Goal: Task Accomplishment & Management: Complete application form

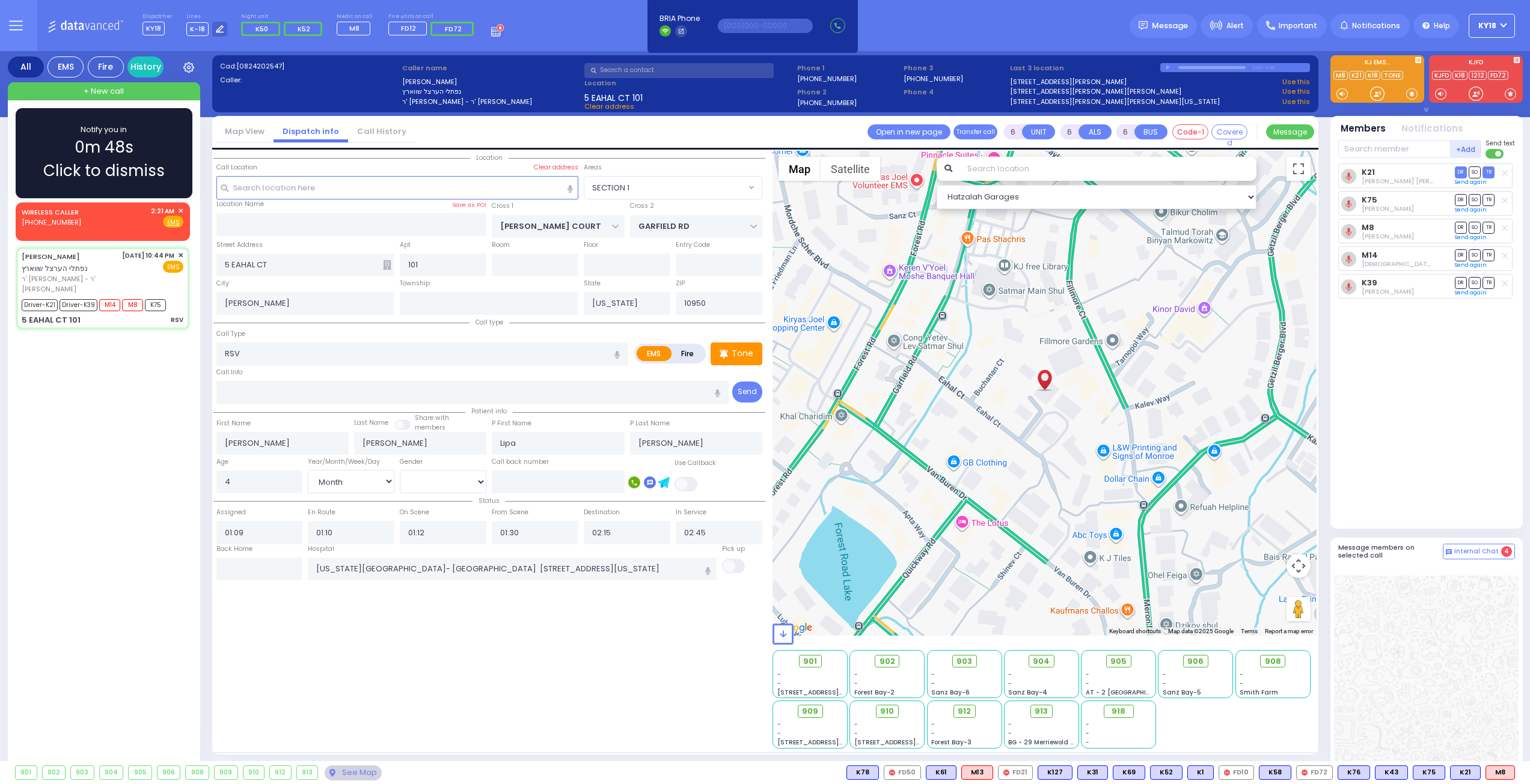
select select "SECTION 1"
select select "Month"
select select "[DEMOGRAPHIC_DATA]"
click at [140, 166] on span "Click to dismiss" at bounding box center [104, 171] width 121 height 23
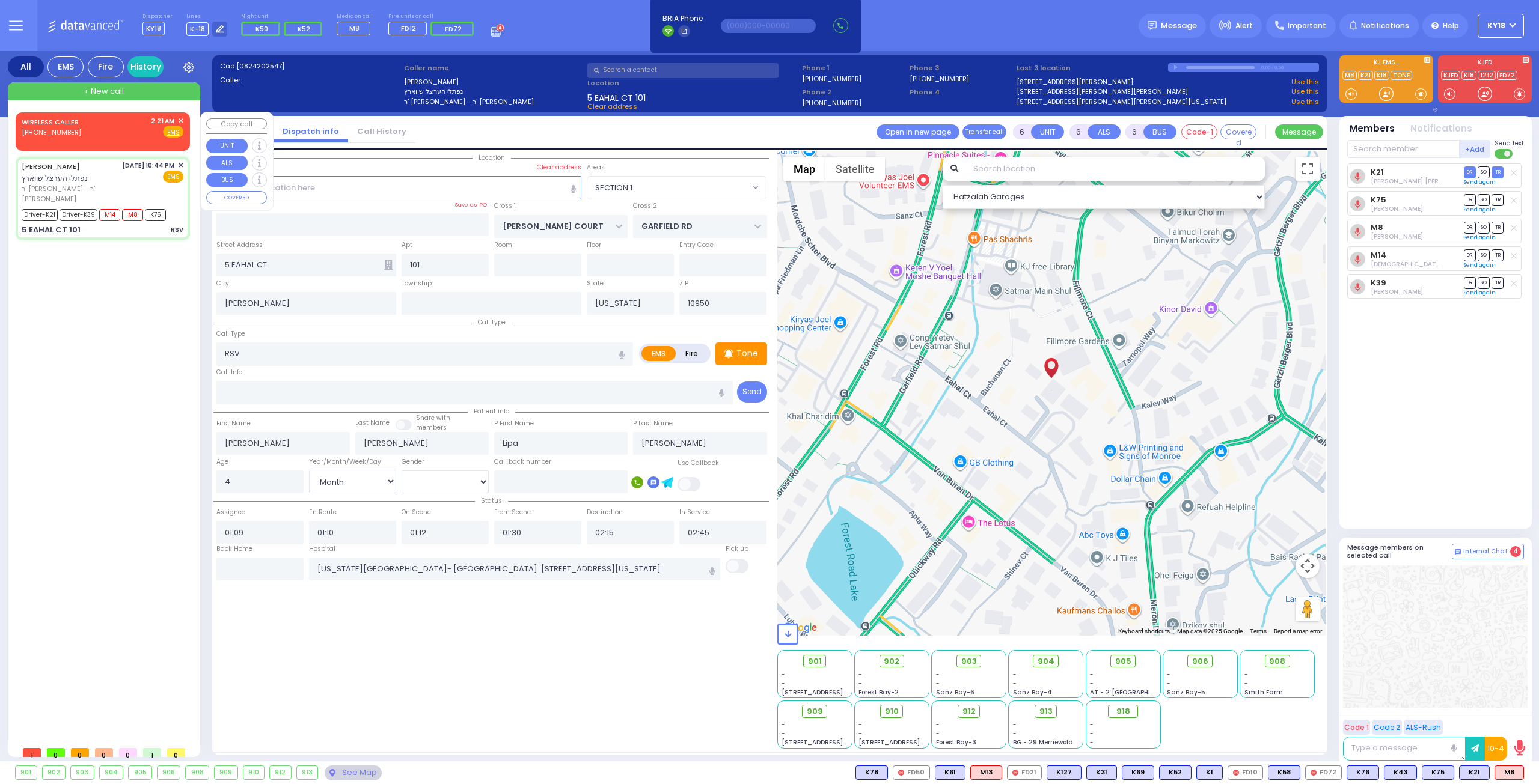
click at [179, 119] on span "✕" at bounding box center [180, 121] width 5 height 10
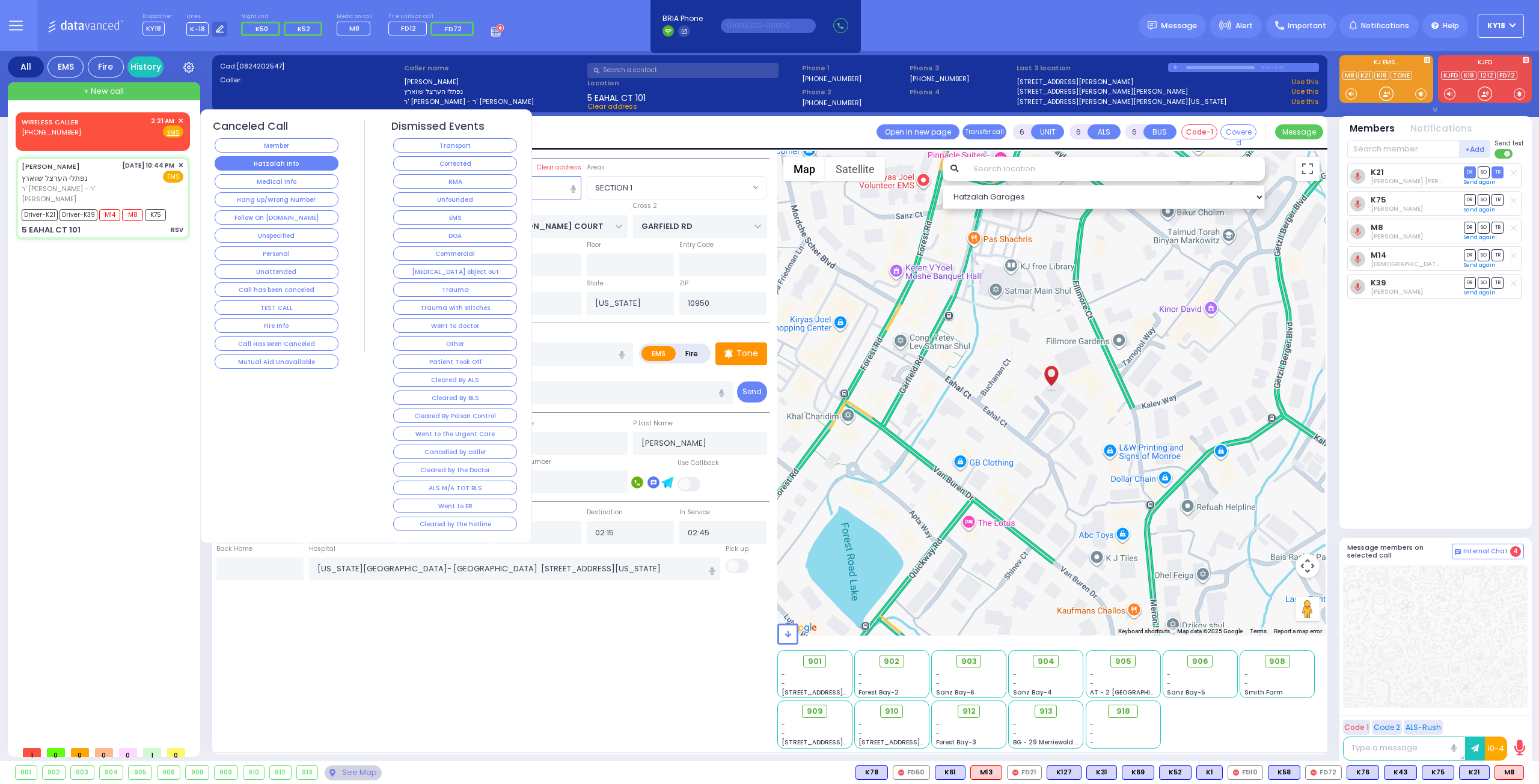
click at [266, 169] on button "Hatzalah Info" at bounding box center [276, 164] width 124 height 15
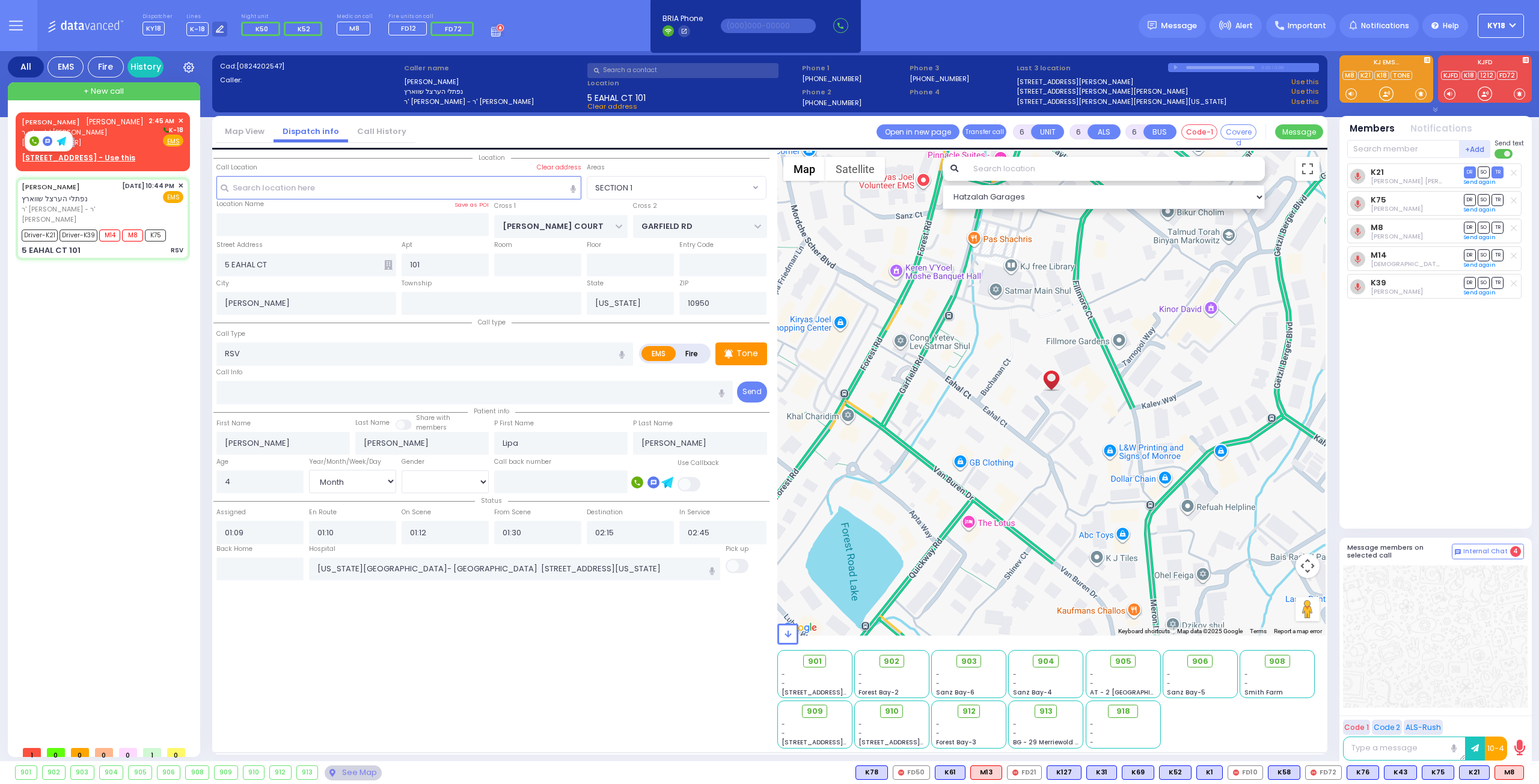
click at [64, 137] on body "Dashboard Home" at bounding box center [770, 392] width 1539 height 784
click at [111, 121] on div "[PERSON_NAME] [PERSON_NAME] ר' ארי' - ר' [PERSON_NAME] [PHONE_NUMBER] 2:45 AM ✕…" at bounding box center [103, 132] width 161 height 32
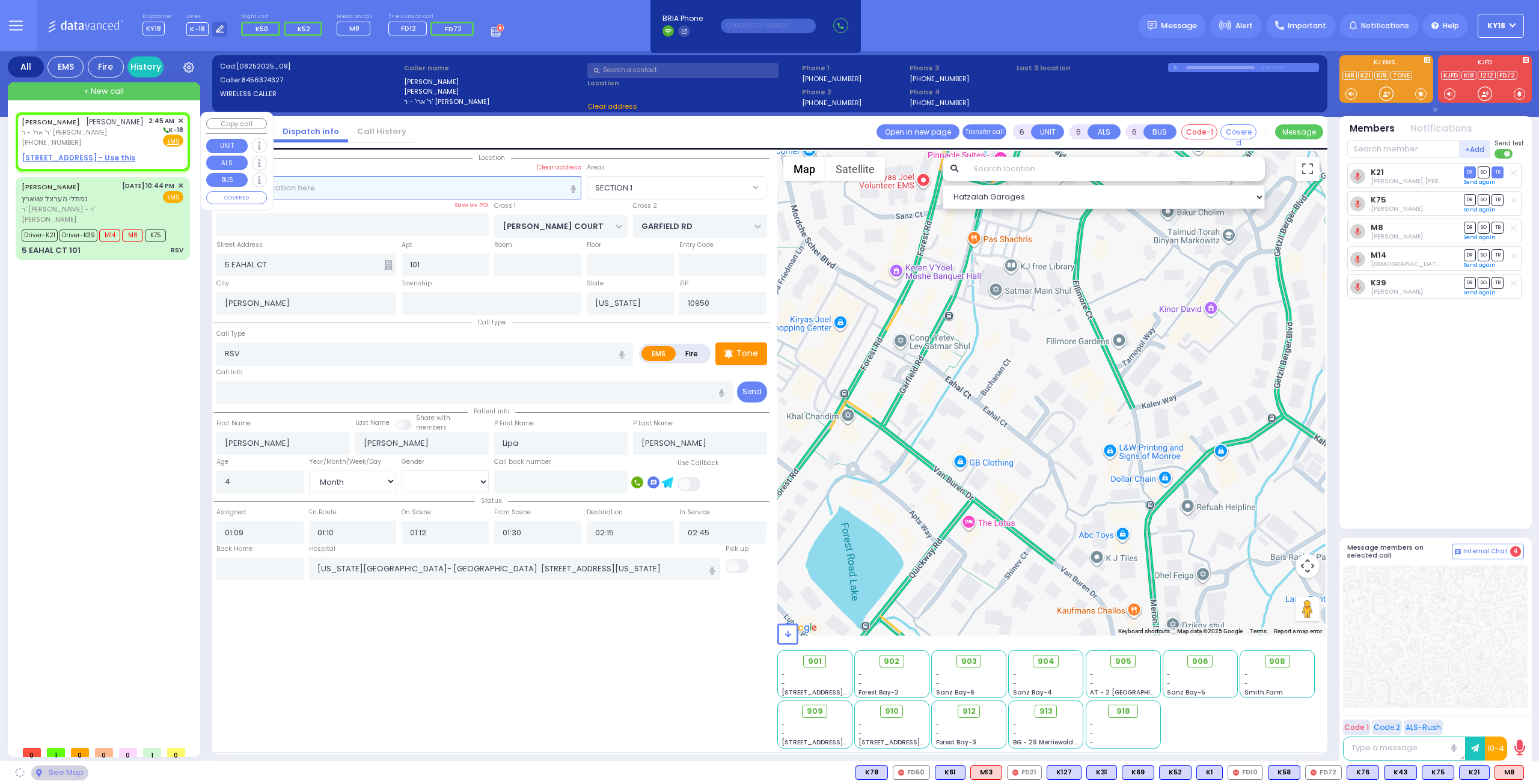
type input "2"
type input "1"
select select
radio input "true"
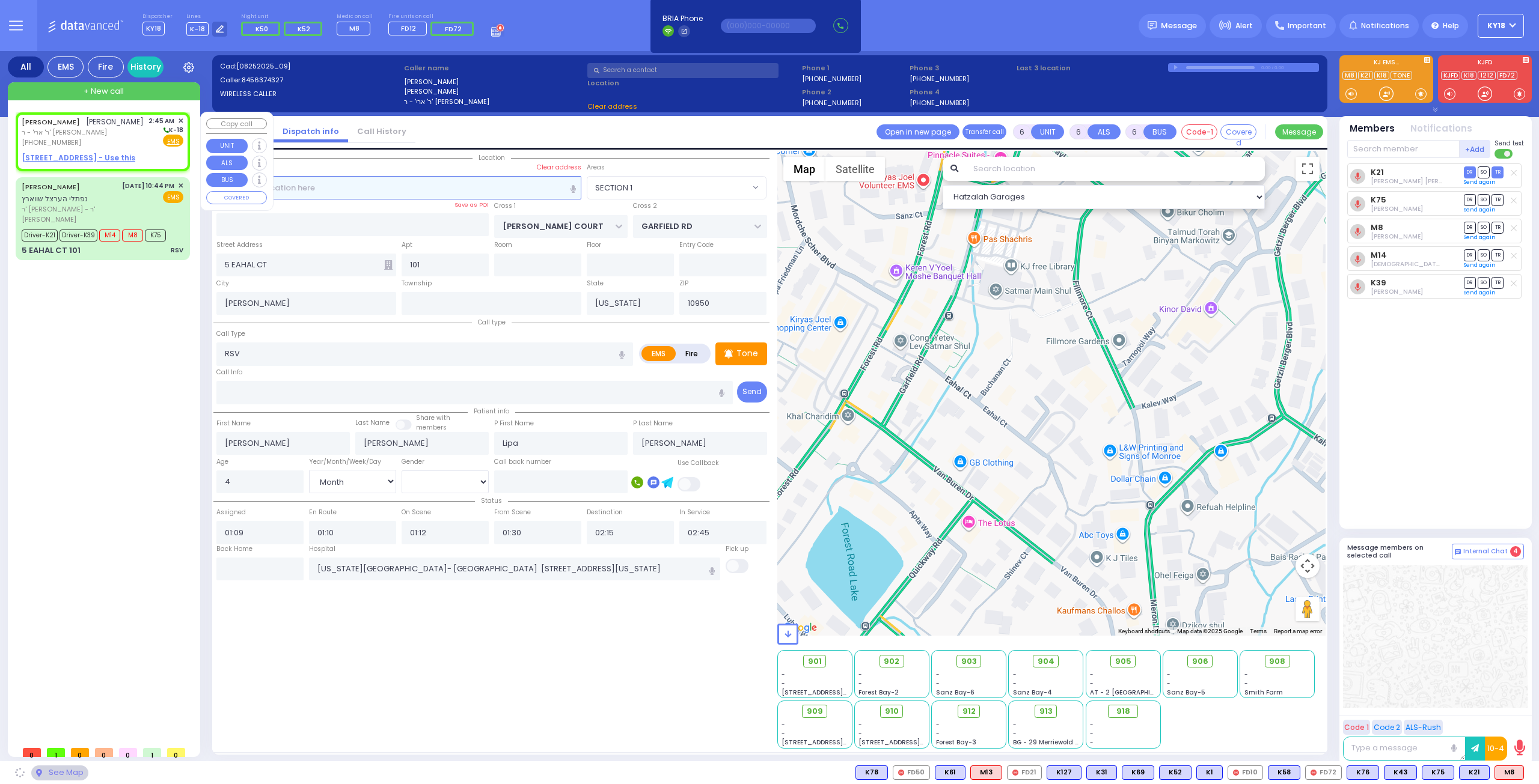
type input "[PERSON_NAME]"
select select
type input "02:45"
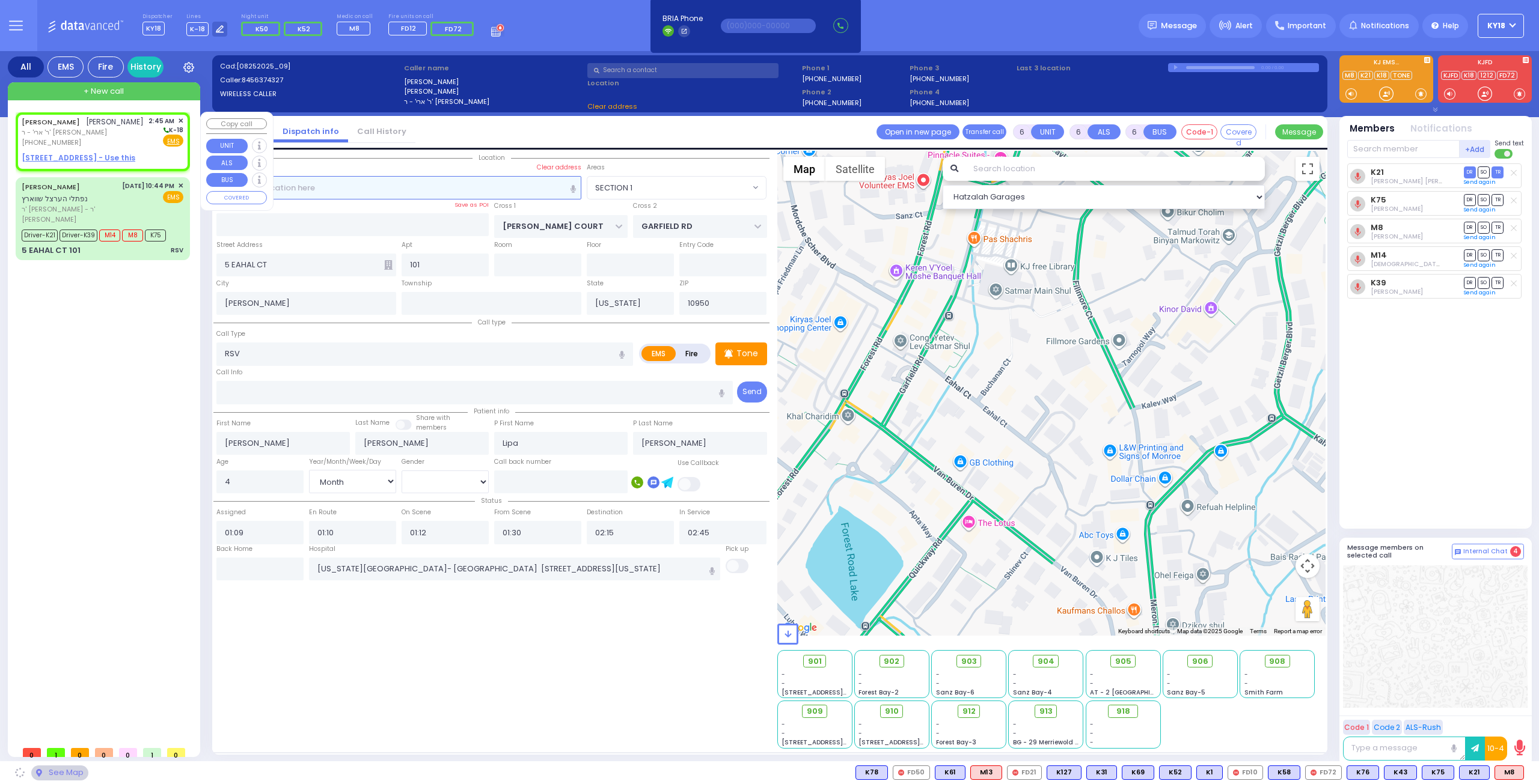
select select "Hatzalah Garages"
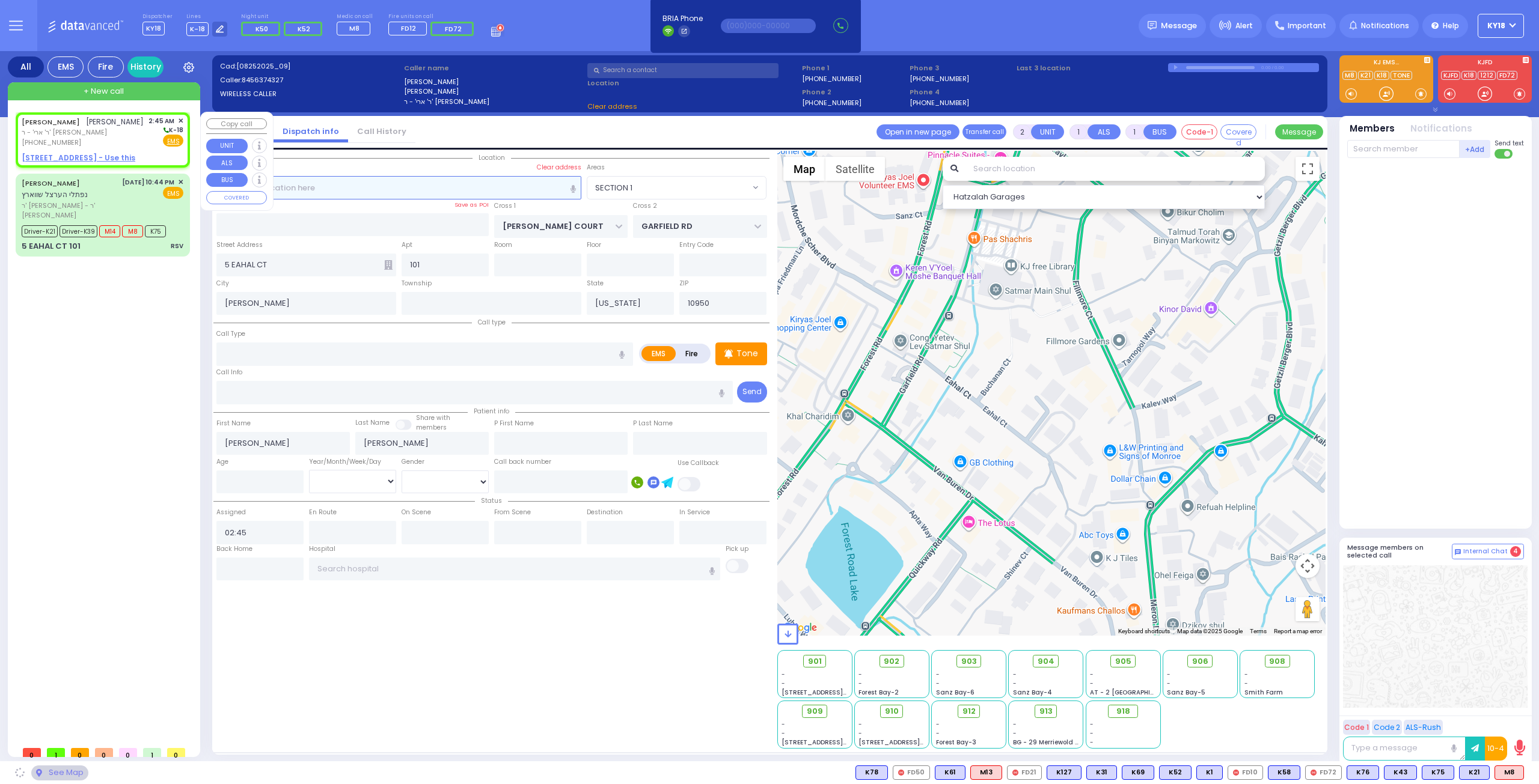
select select
radio input "true"
select select
select select "Hatzalah Garages"
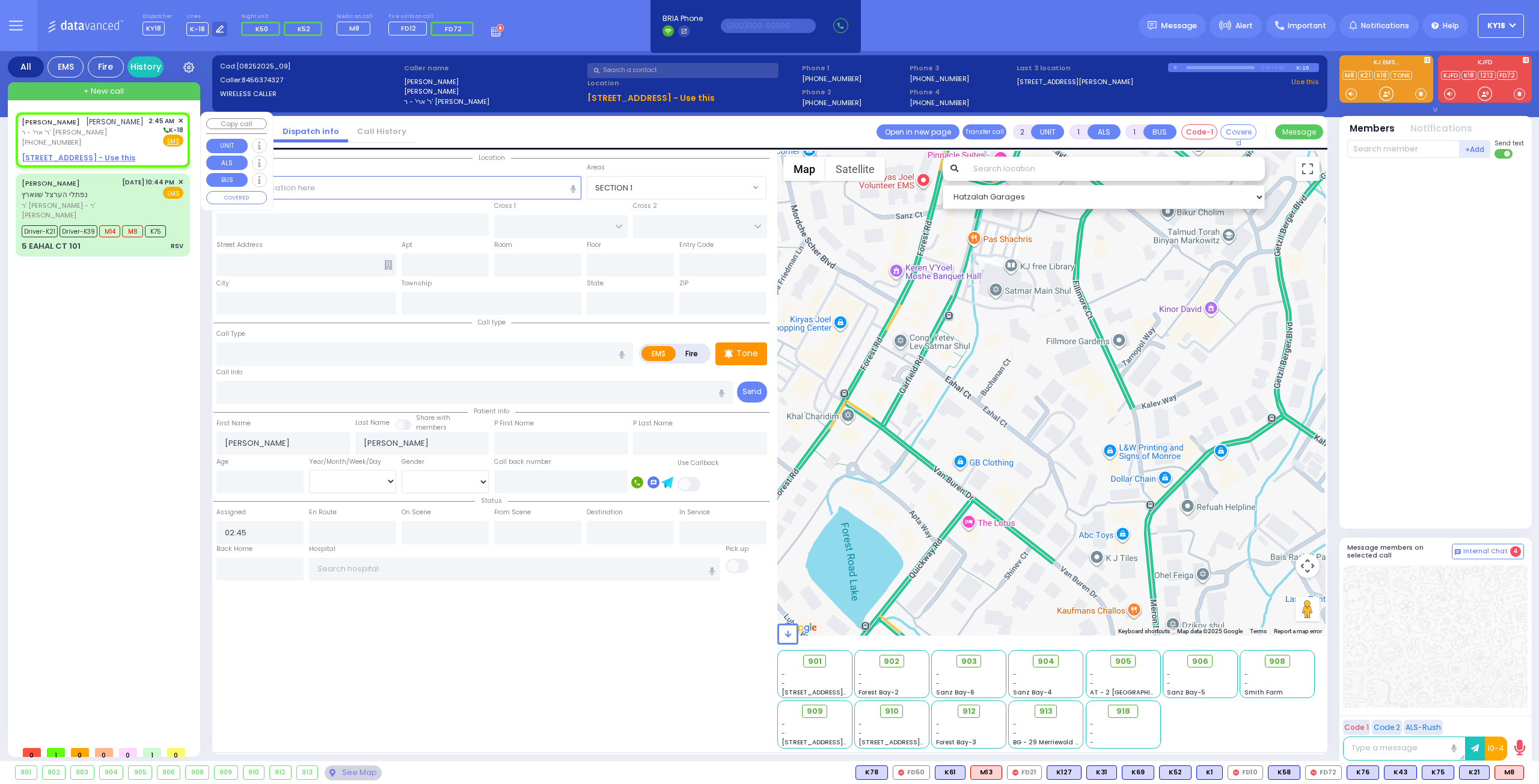
click at [97, 159] on u "[STREET_ADDRESS] - Use this" at bounding box center [79, 158] width 113 height 10
select select
radio input "true"
select select
select select "Hatzalah Garages"
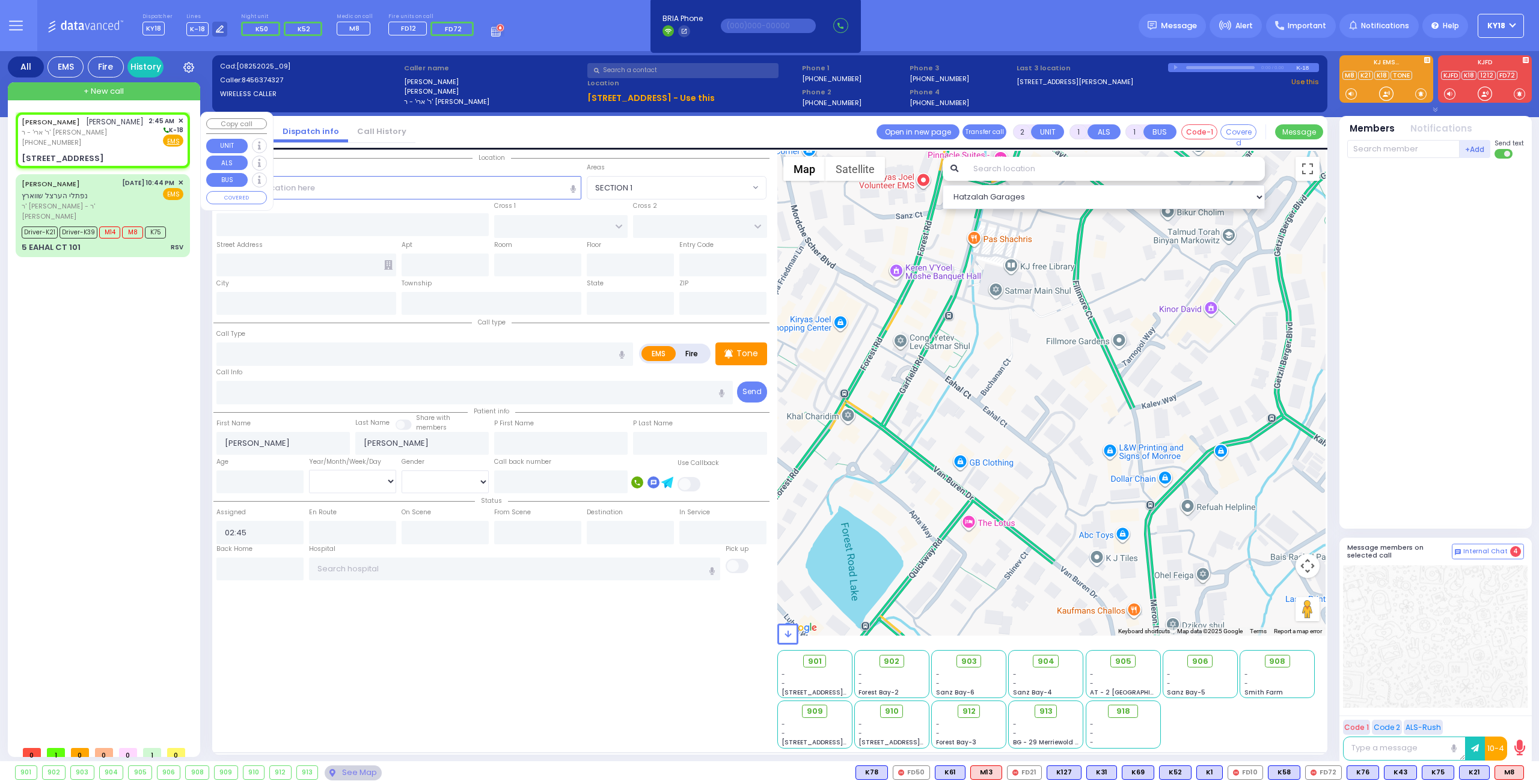
select select
radio input "true"
select select
select select "Hatzalah Garages"
type input "YALE DR"
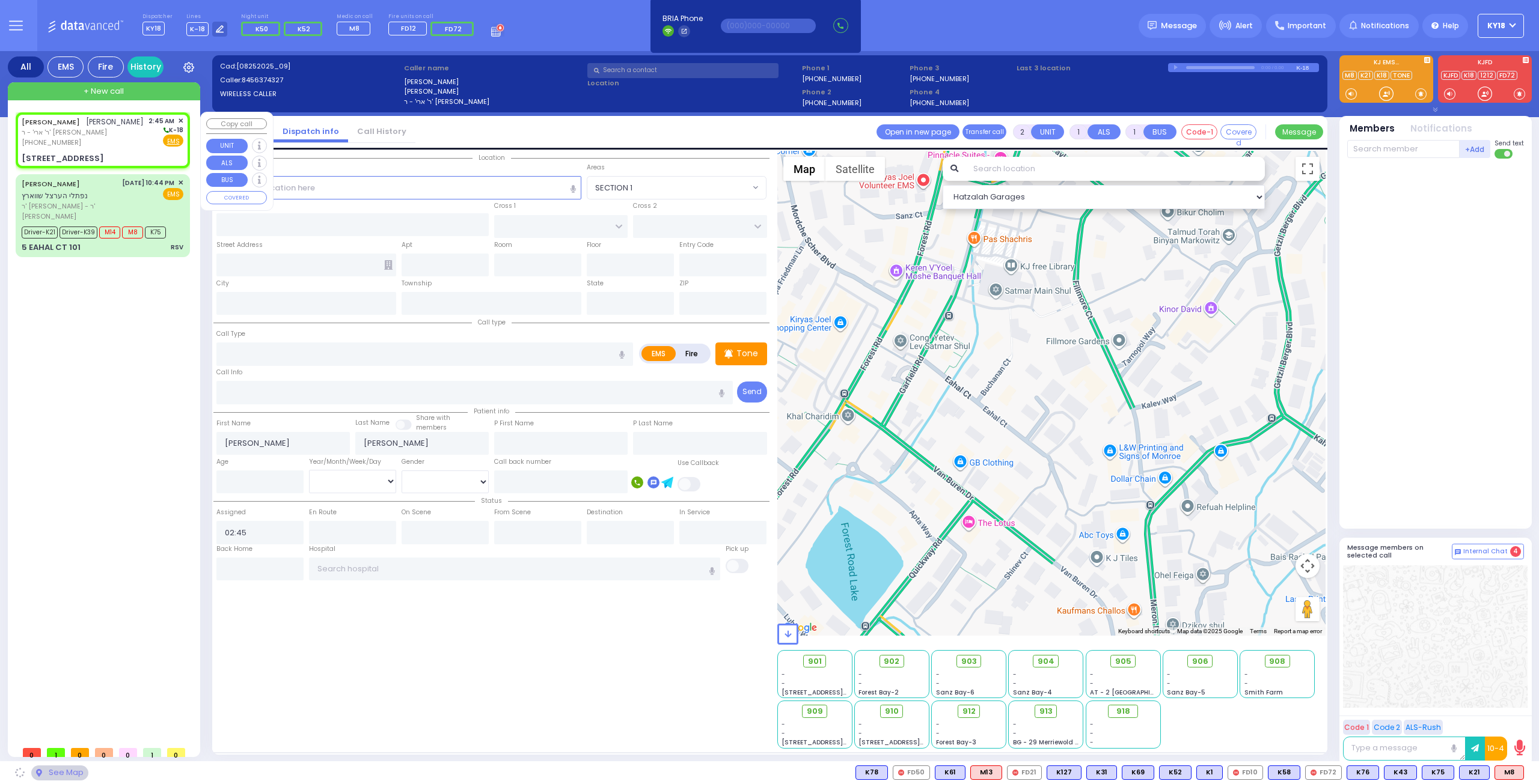
type input "UNIVERSITY DR"
type input "[STREET_ADDRESS]"
type input "Woodbury"
type input "[US_STATE]"
type input "10930"
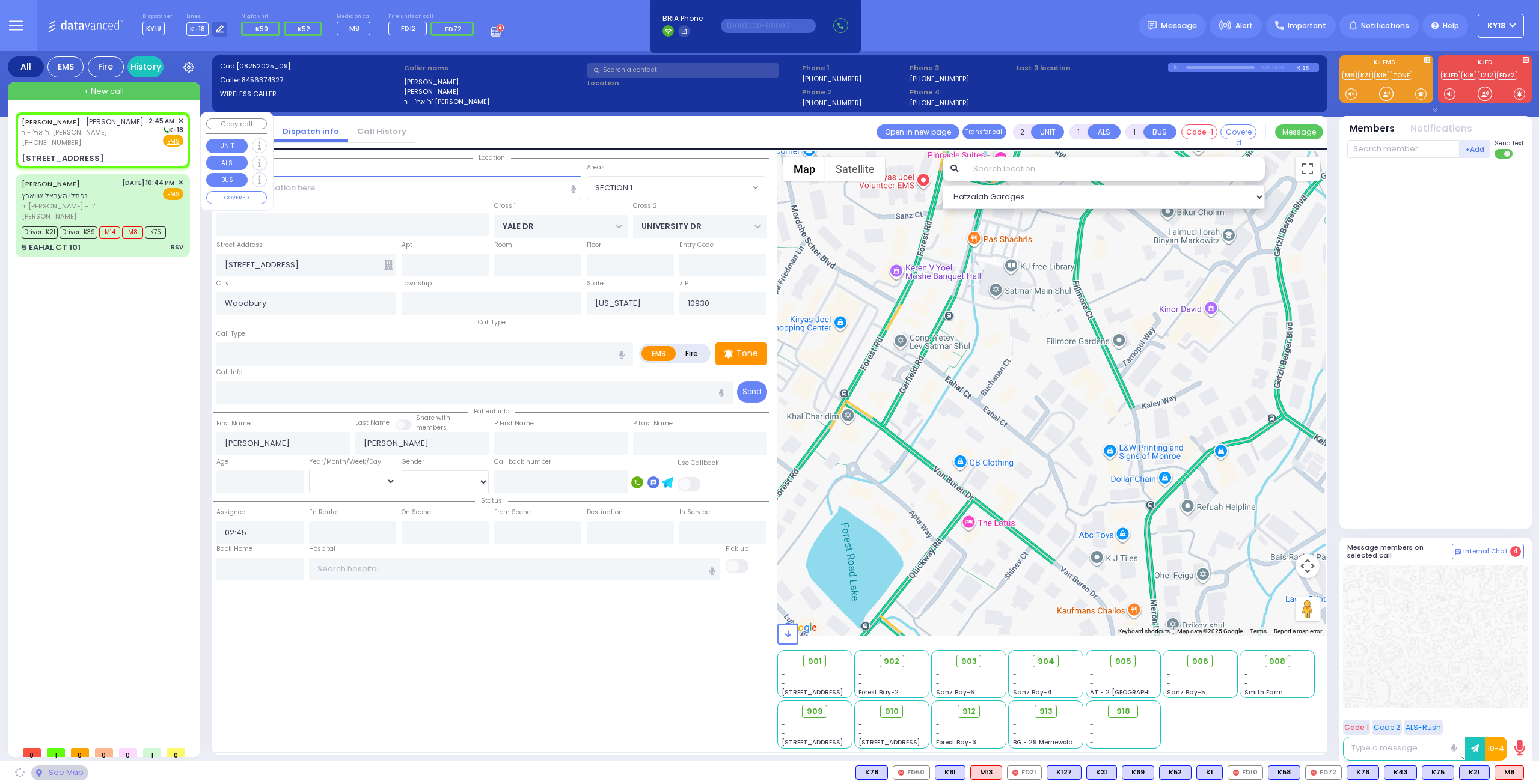
select select "[GEOGRAPHIC_DATA]"
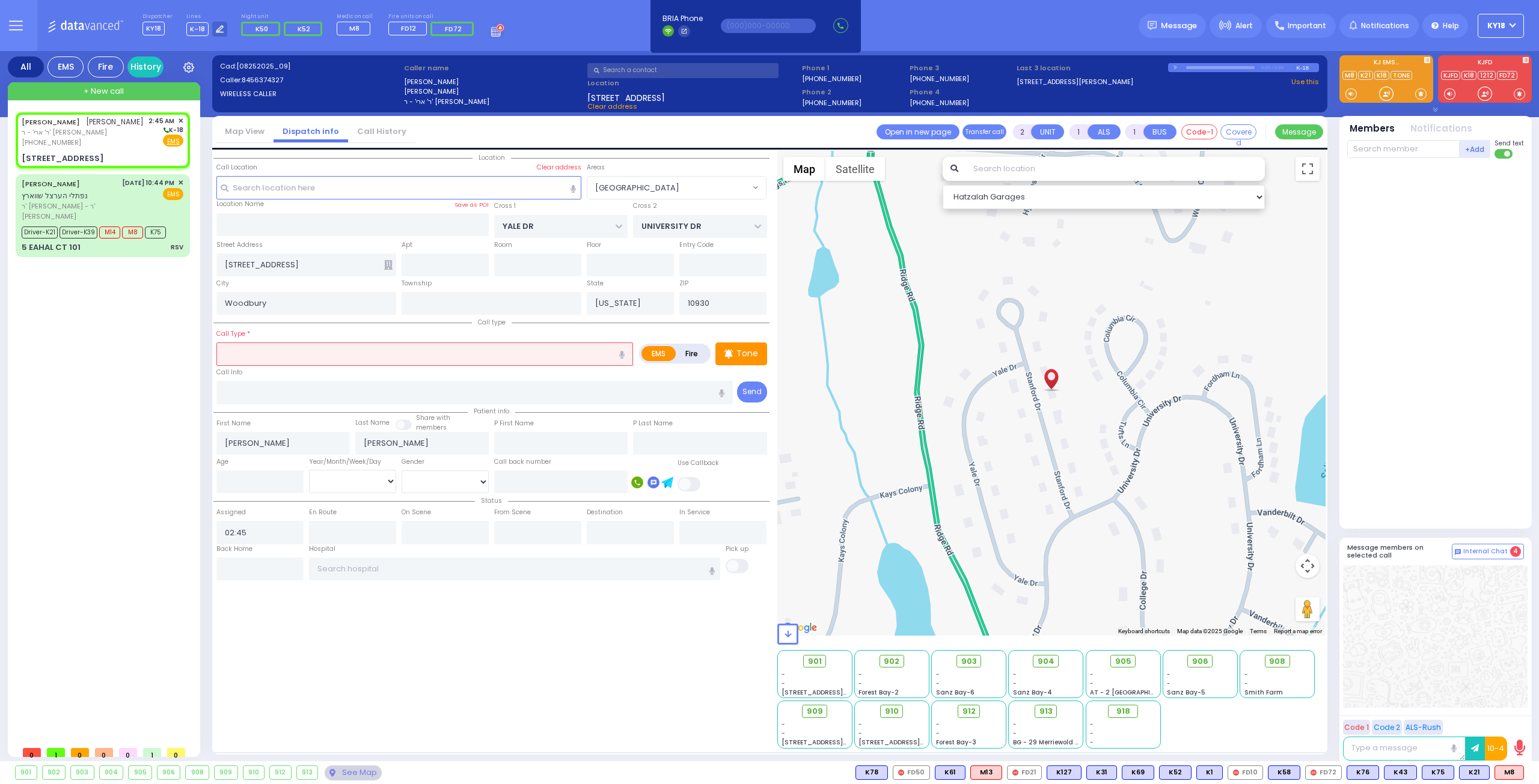
click at [261, 351] on input "text" at bounding box center [425, 353] width 417 height 23
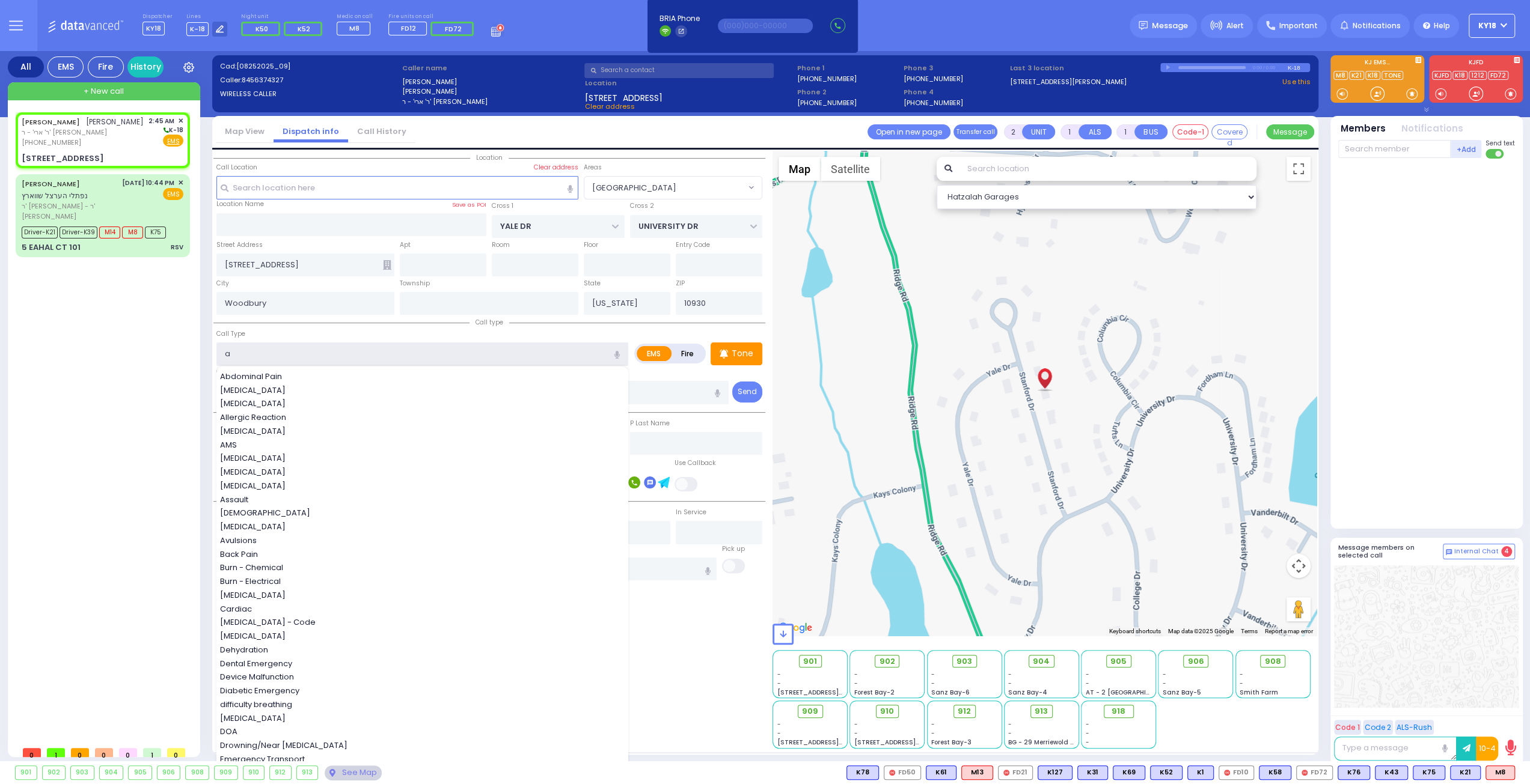
type input "an"
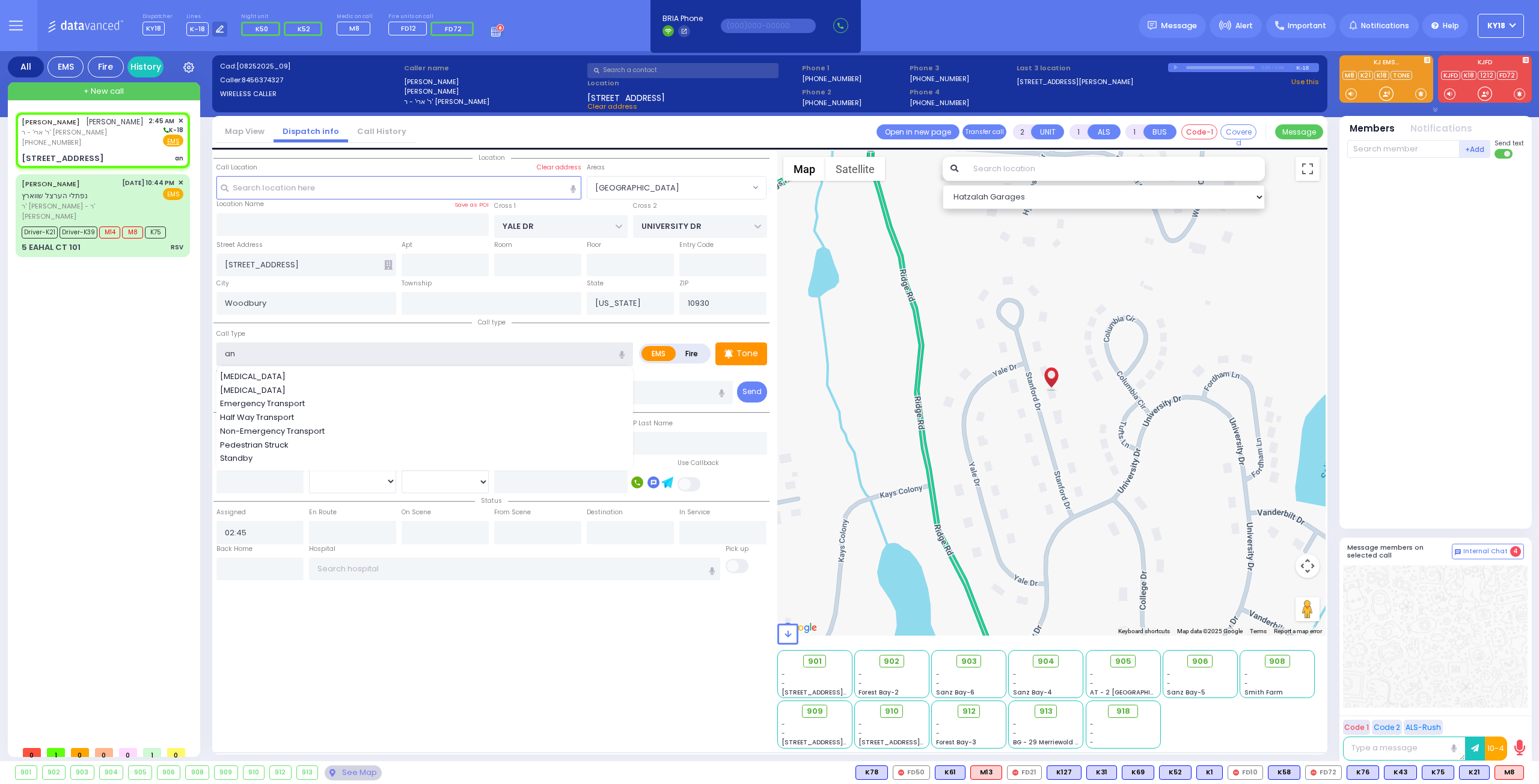
select select
radio input "true"
select select
select select "Hatzalah Garages"
select select "[GEOGRAPHIC_DATA]"
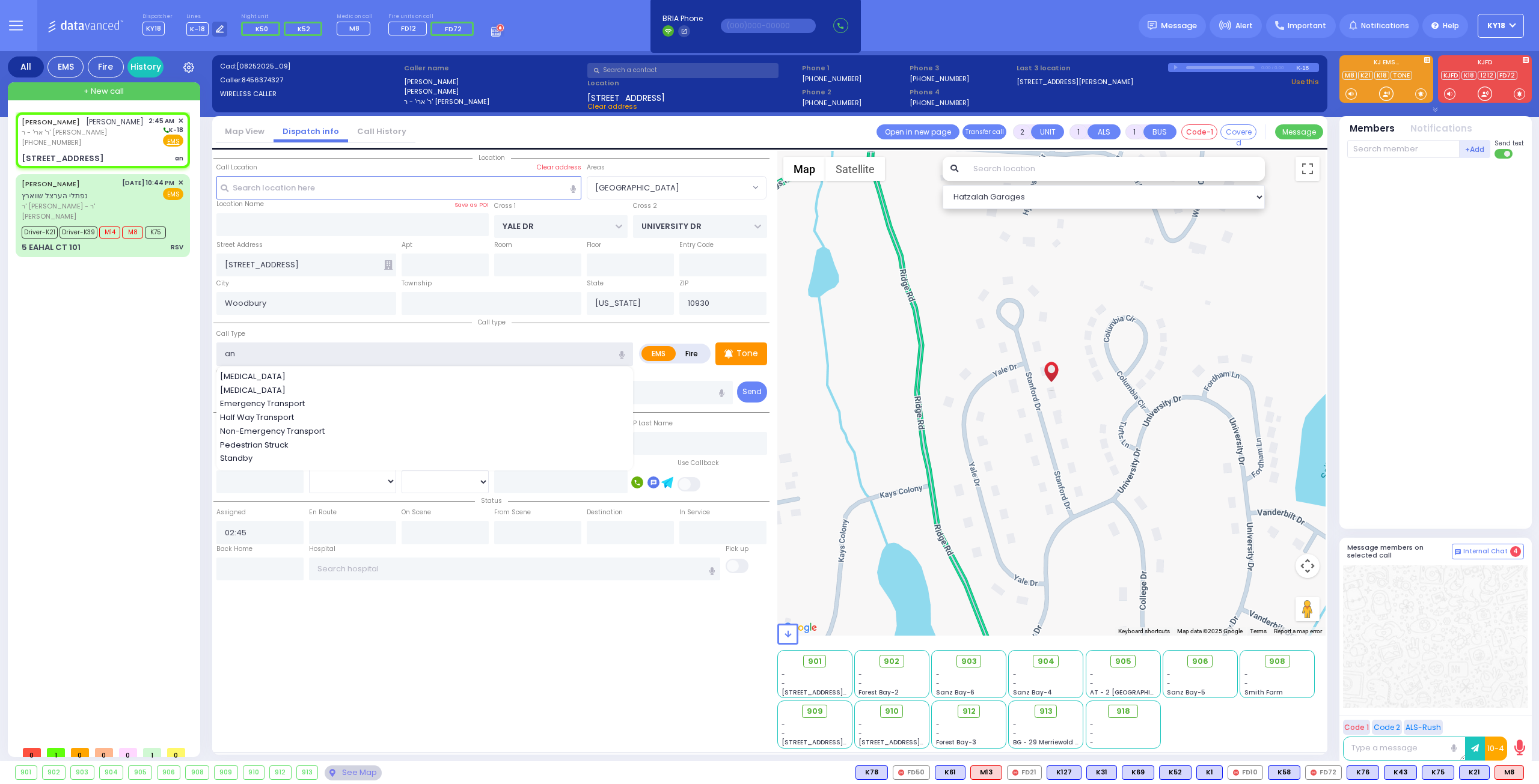
type input "a"
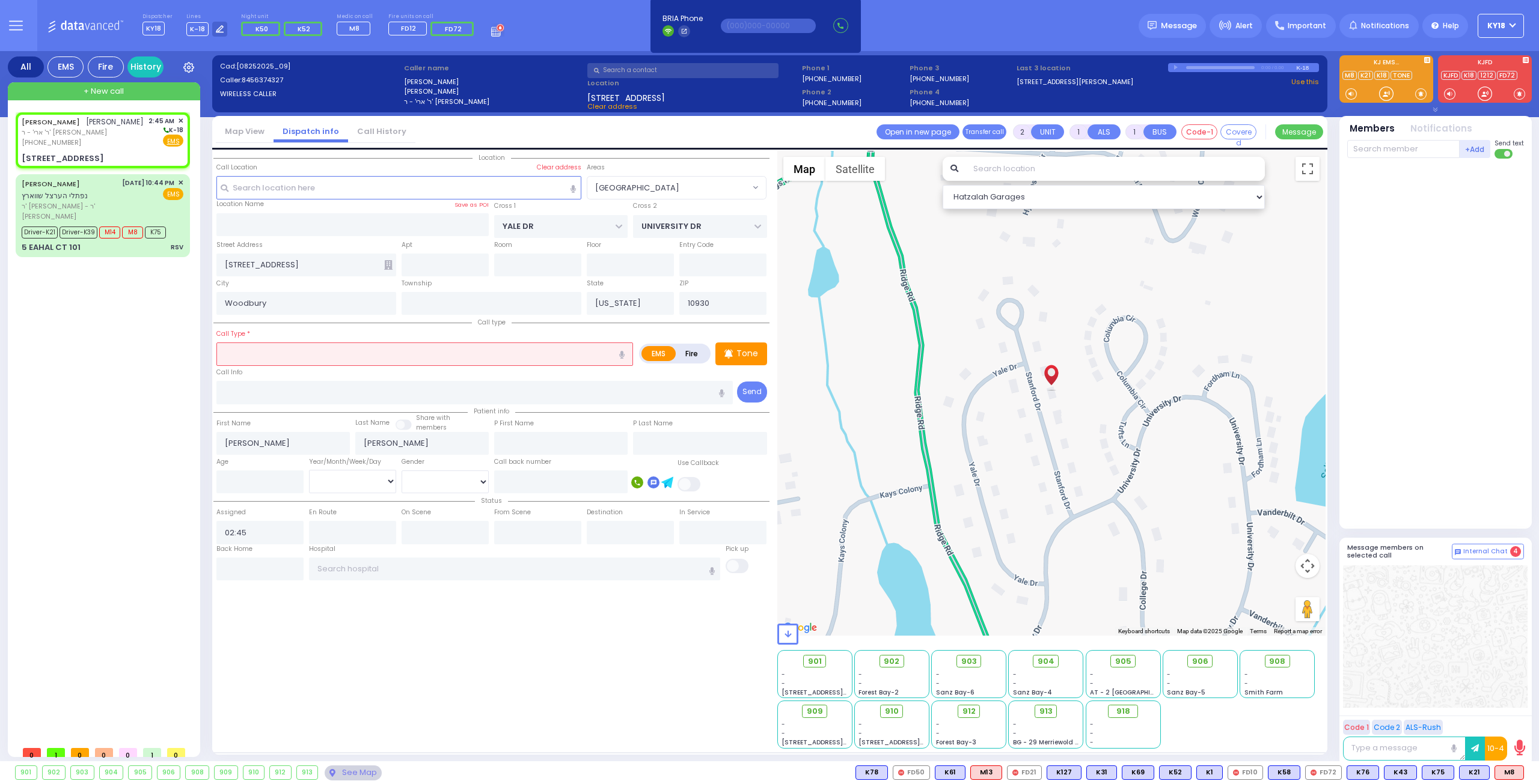
select select
radio input "true"
select select
select select "Hatzalah Garages"
select select "[GEOGRAPHIC_DATA]"
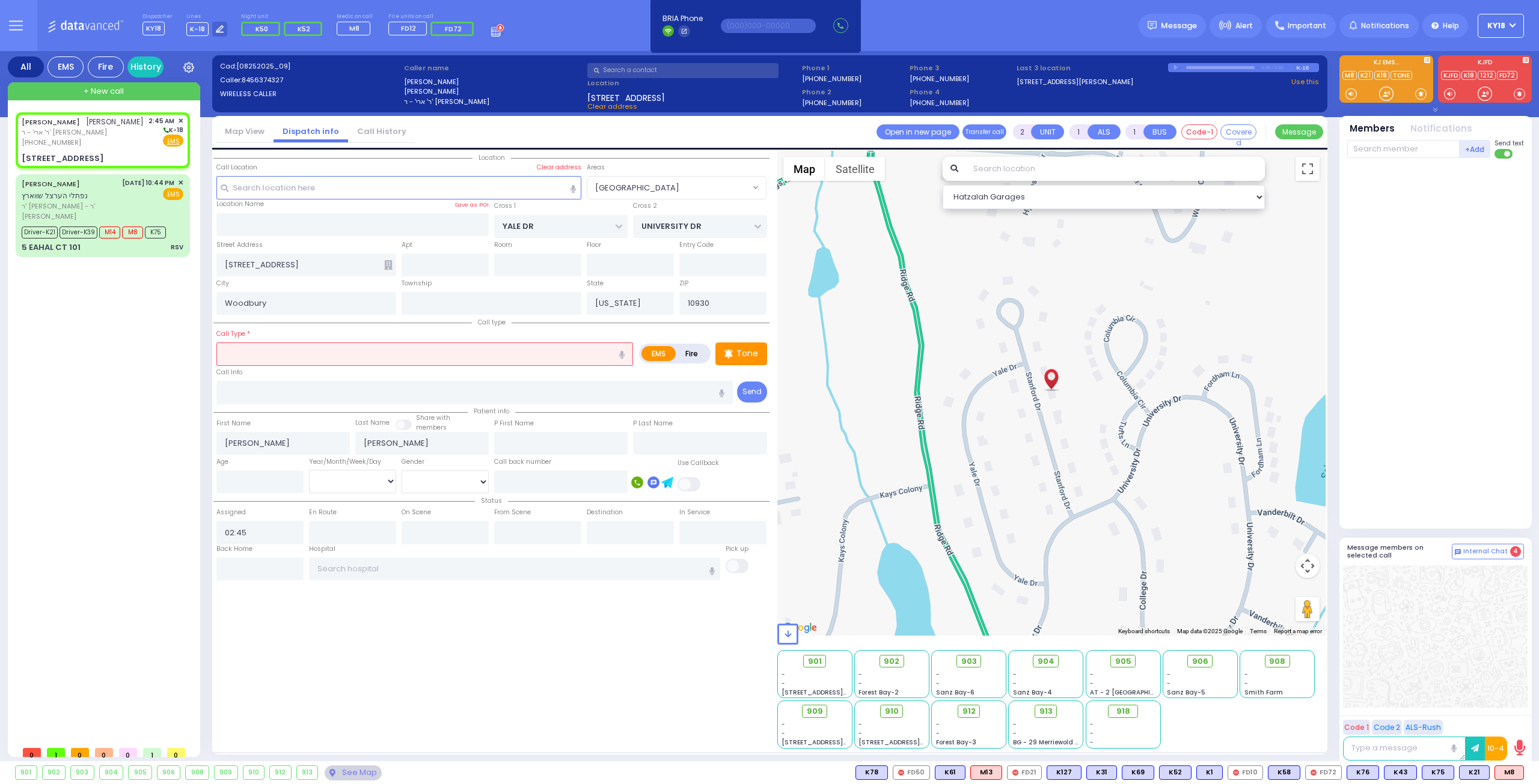
select select
radio input "true"
select select
select select "Hatzalah Garages"
select select
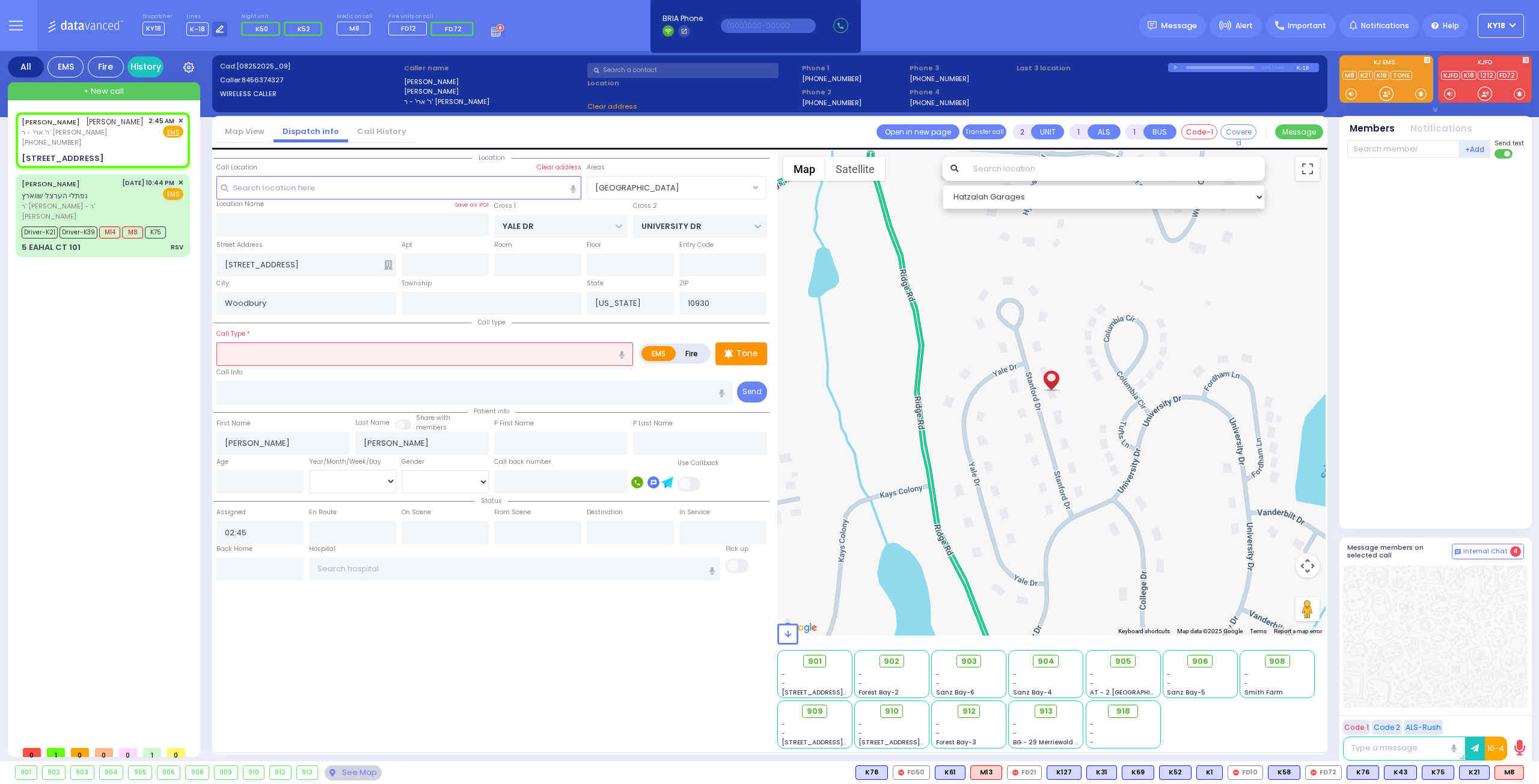
radio input "true"
select select
select select "Hatzalah Garages"
select select "[GEOGRAPHIC_DATA]"
click at [623, 352] on icon "button" at bounding box center [621, 355] width 5 height 8
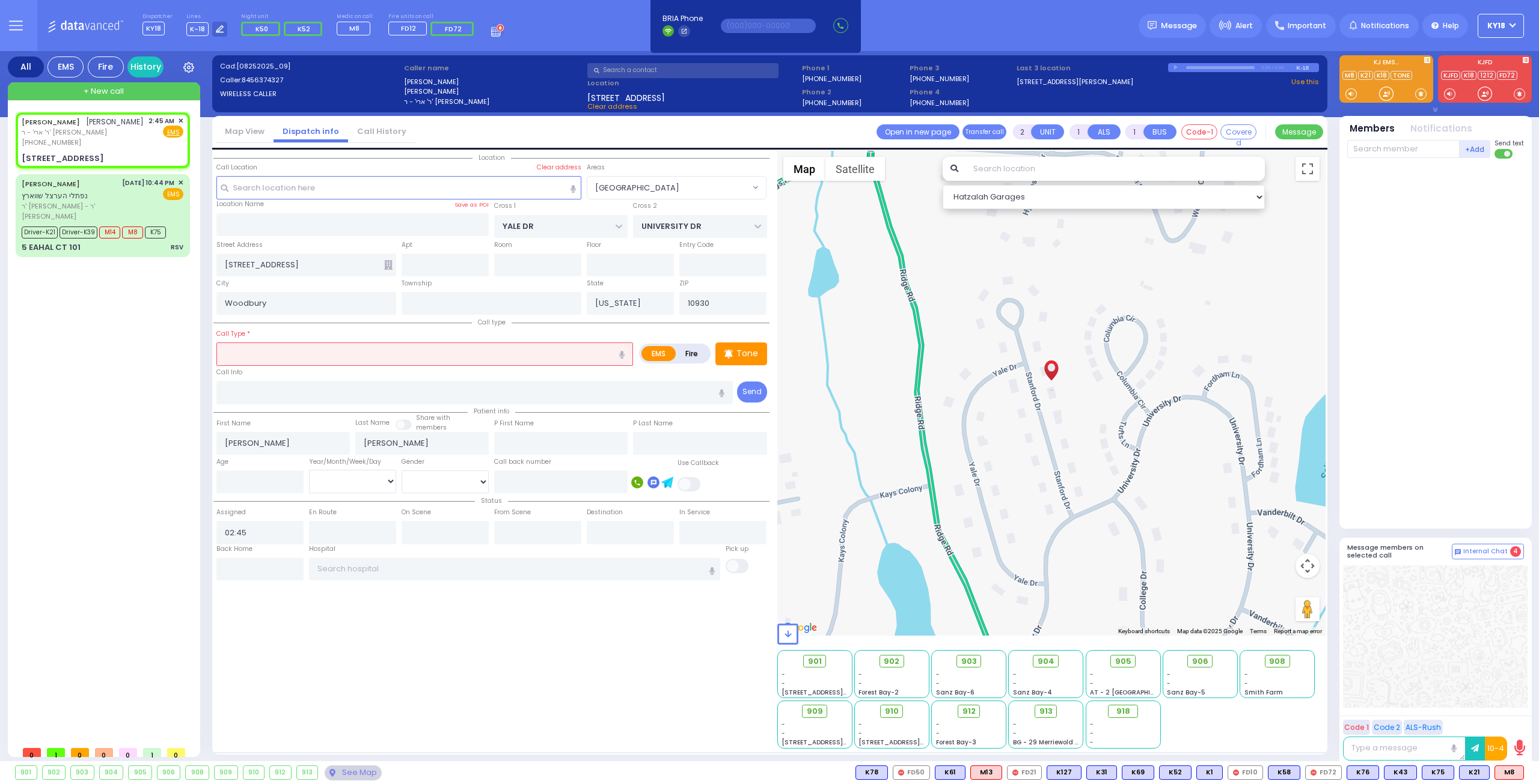
select select "[GEOGRAPHIC_DATA]"
type input "play [MEDICAL_DATA]"
select select
radio input "true"
select select
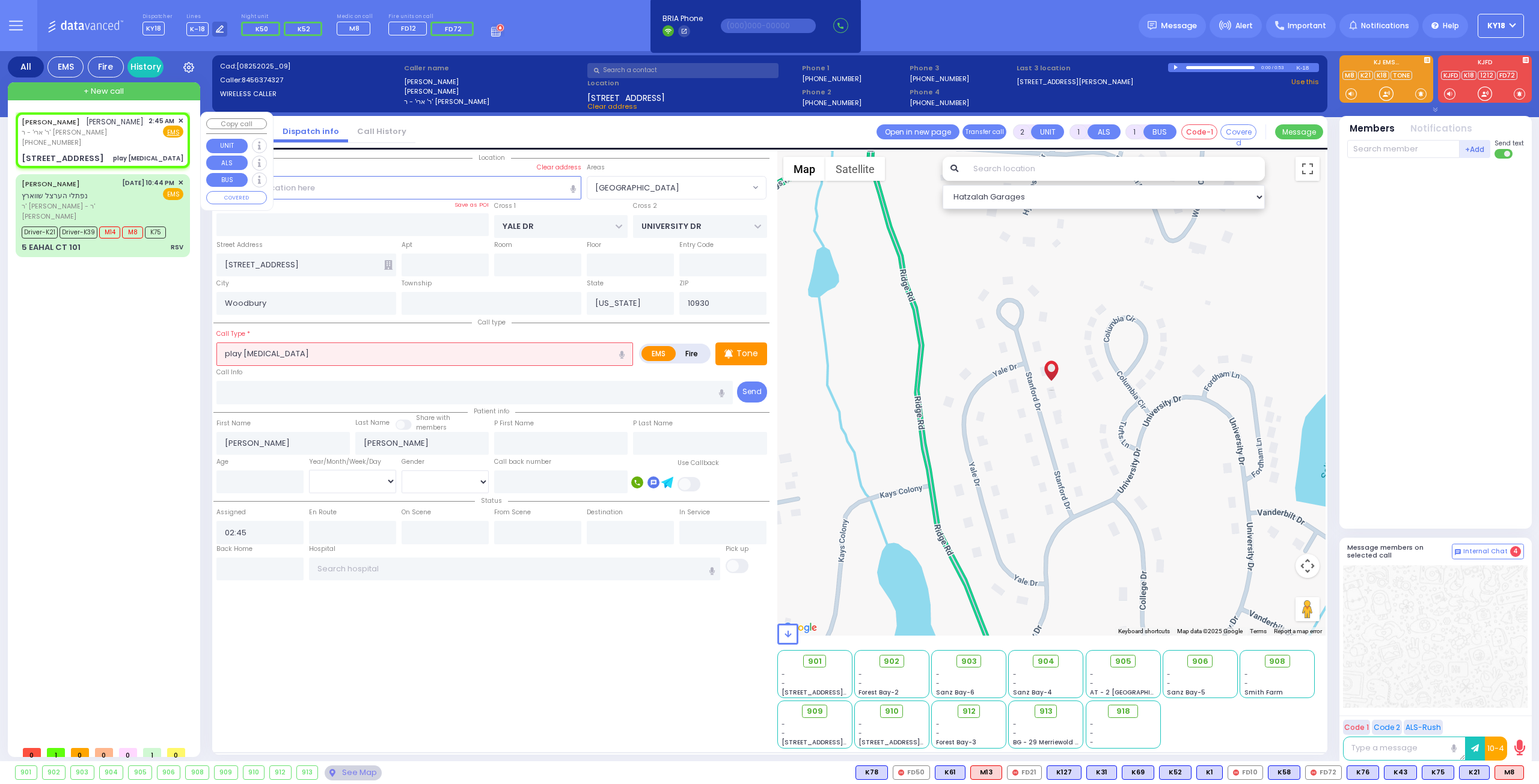
select select "Hatzalah Garages"
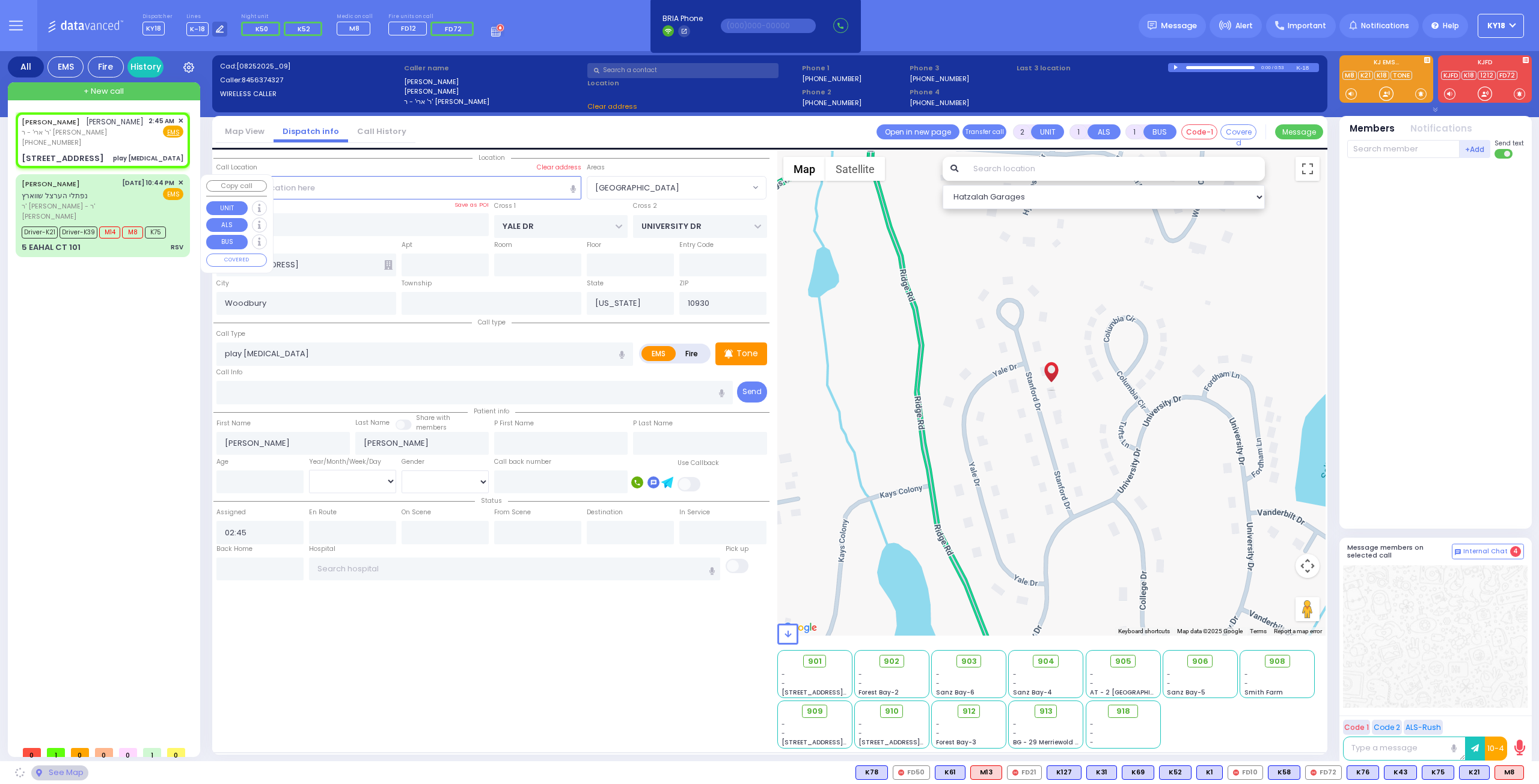
select select "[GEOGRAPHIC_DATA]"
drag, startPoint x: 245, startPoint y: 351, endPoint x: 201, endPoint y: 355, distance: 44.2
click at [201, 355] on div "All EMS Fire History Settings" at bounding box center [770, 408] width 1524 height 715
type input "[MEDICAL_DATA]"
click at [254, 484] on input "number" at bounding box center [260, 481] width 87 height 23
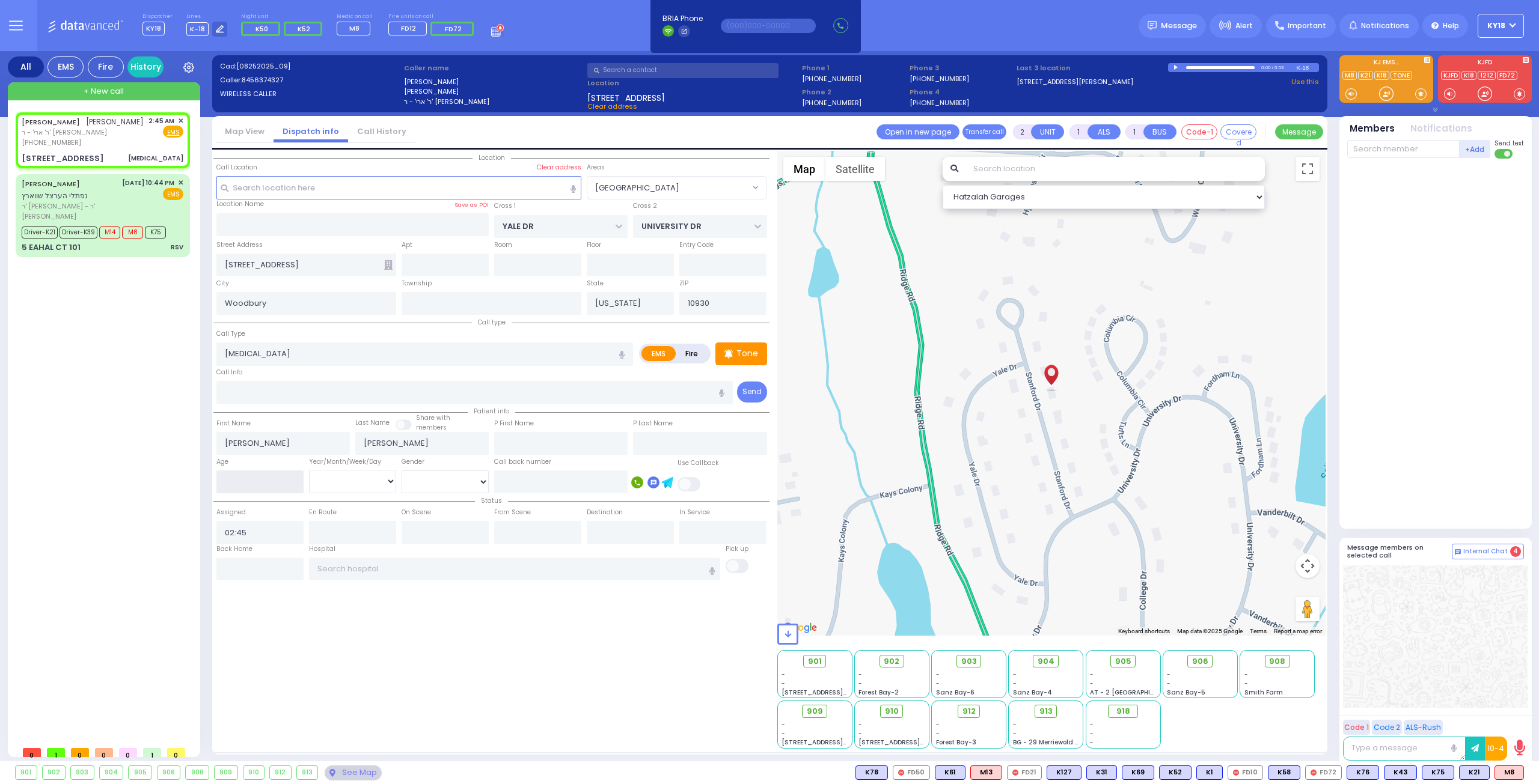
select select
radio input "true"
select select
select select "Hatzalah Garages"
type input "1"
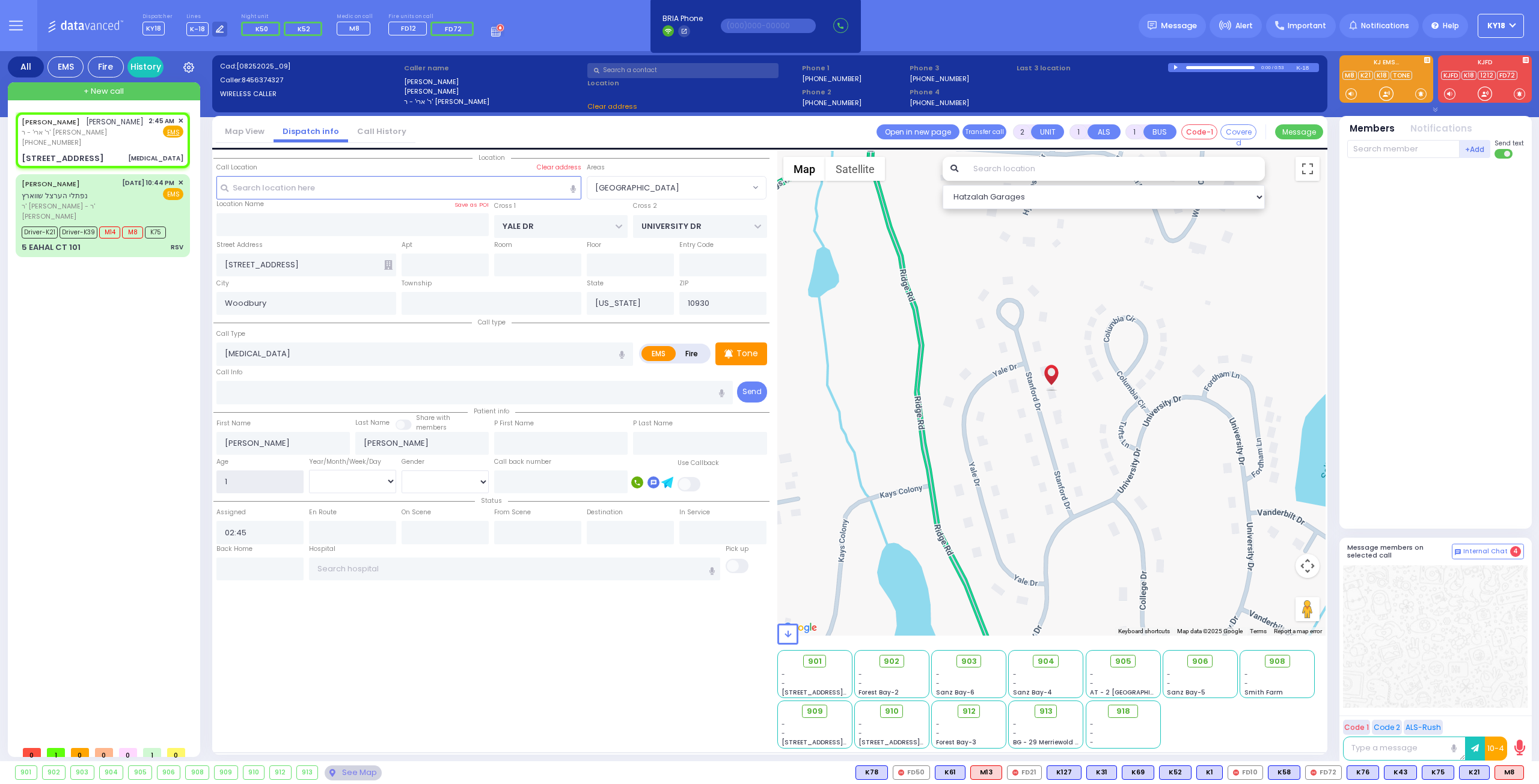
select select "[GEOGRAPHIC_DATA]"
type input "11"
click at [369, 478] on select "Year Month Week Day" at bounding box center [353, 481] width 87 height 23
select select "Year"
click at [309, 470] on select "Year Month Week Day" at bounding box center [353, 481] width 87 height 23
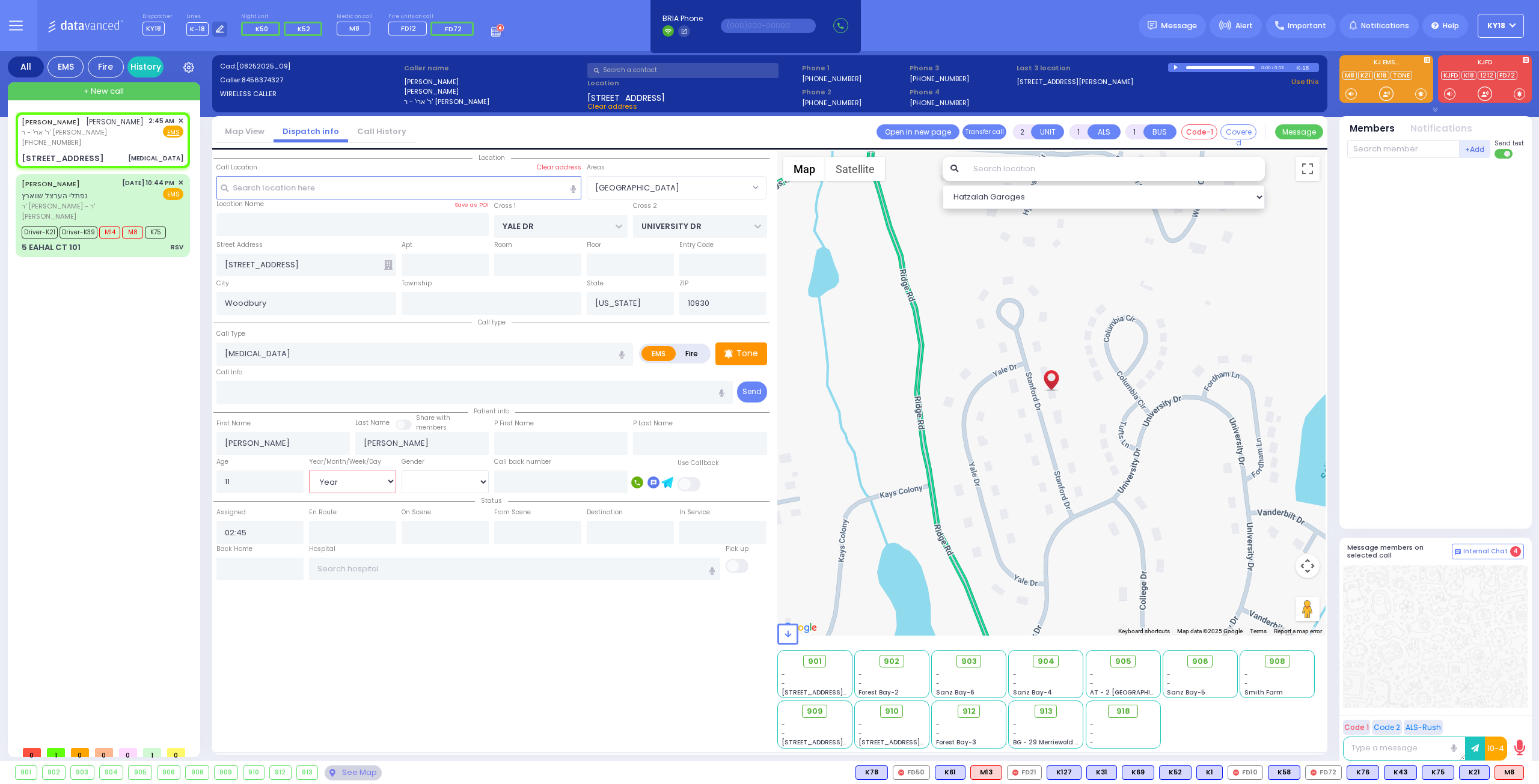
select select
radio input "true"
select select
select select "Hatzalah Garages"
click at [449, 479] on select "[DEMOGRAPHIC_DATA] [DEMOGRAPHIC_DATA]" at bounding box center [445, 481] width 87 height 23
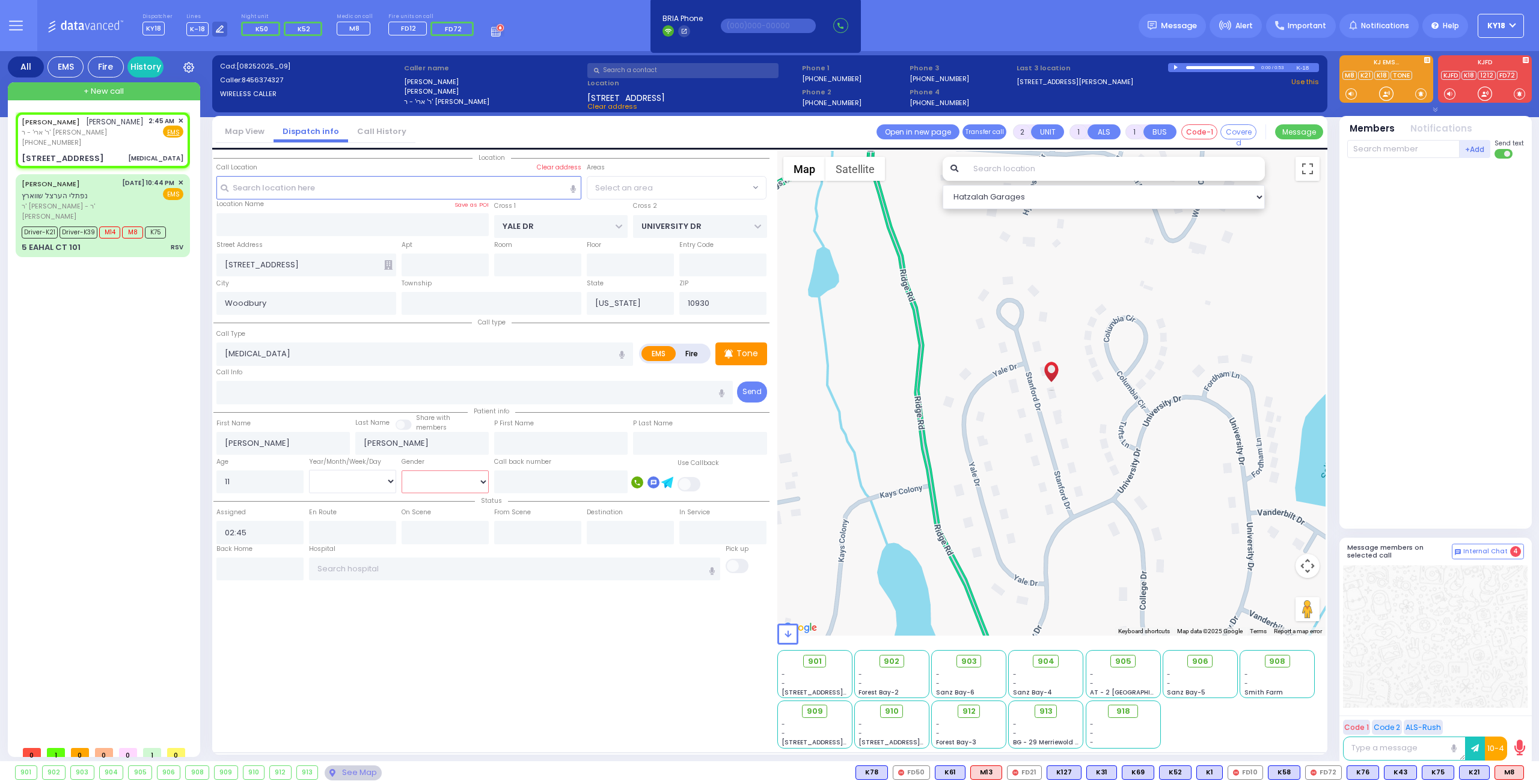
select select "[GEOGRAPHIC_DATA]"
select select "[DEMOGRAPHIC_DATA]"
click at [401, 471] on select "[DEMOGRAPHIC_DATA] [DEMOGRAPHIC_DATA]" at bounding box center [445, 481] width 87 height 23
select select
radio input "true"
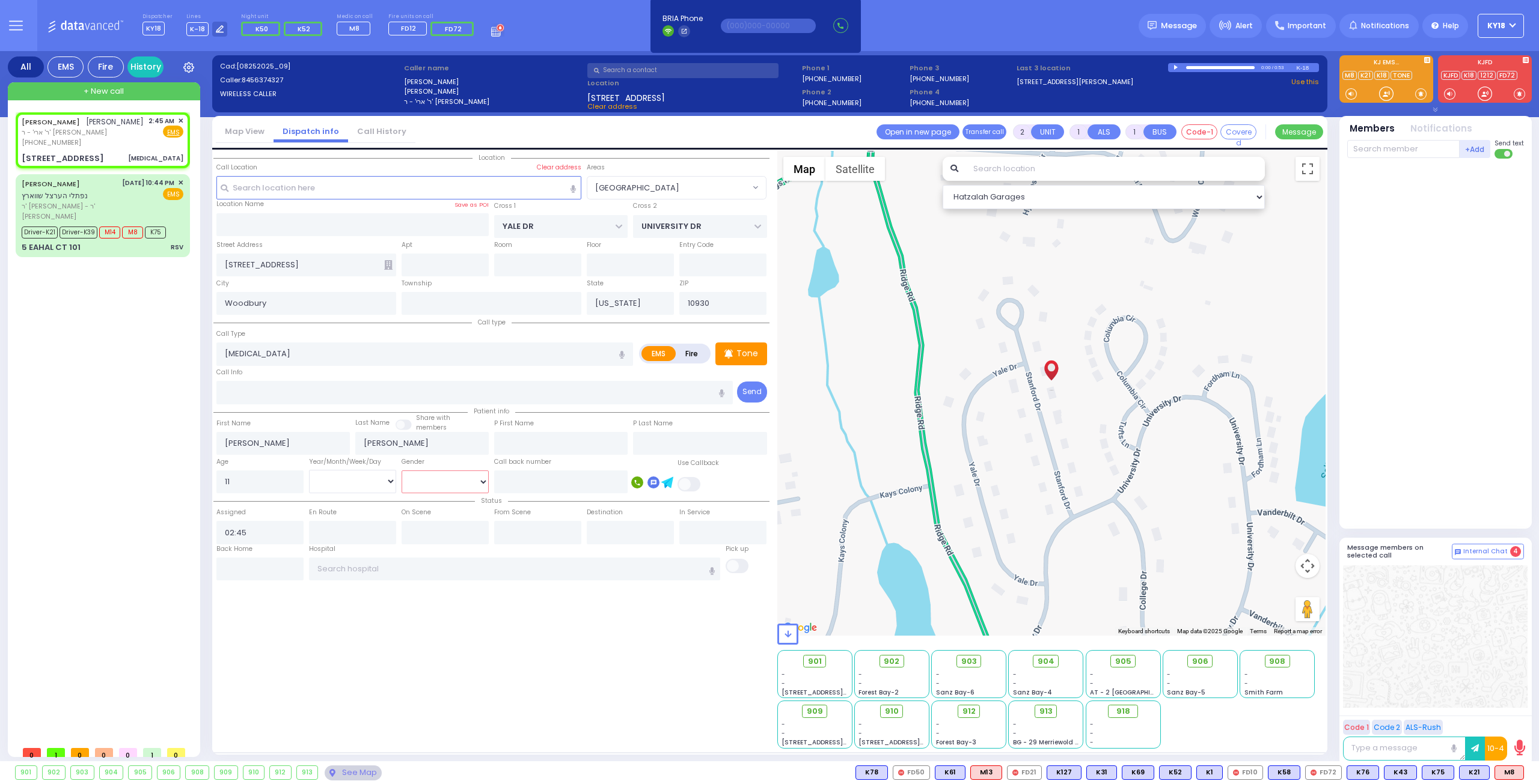
select select "Year"
select select
select select "Hatzalah Garages"
radio input "true"
select select
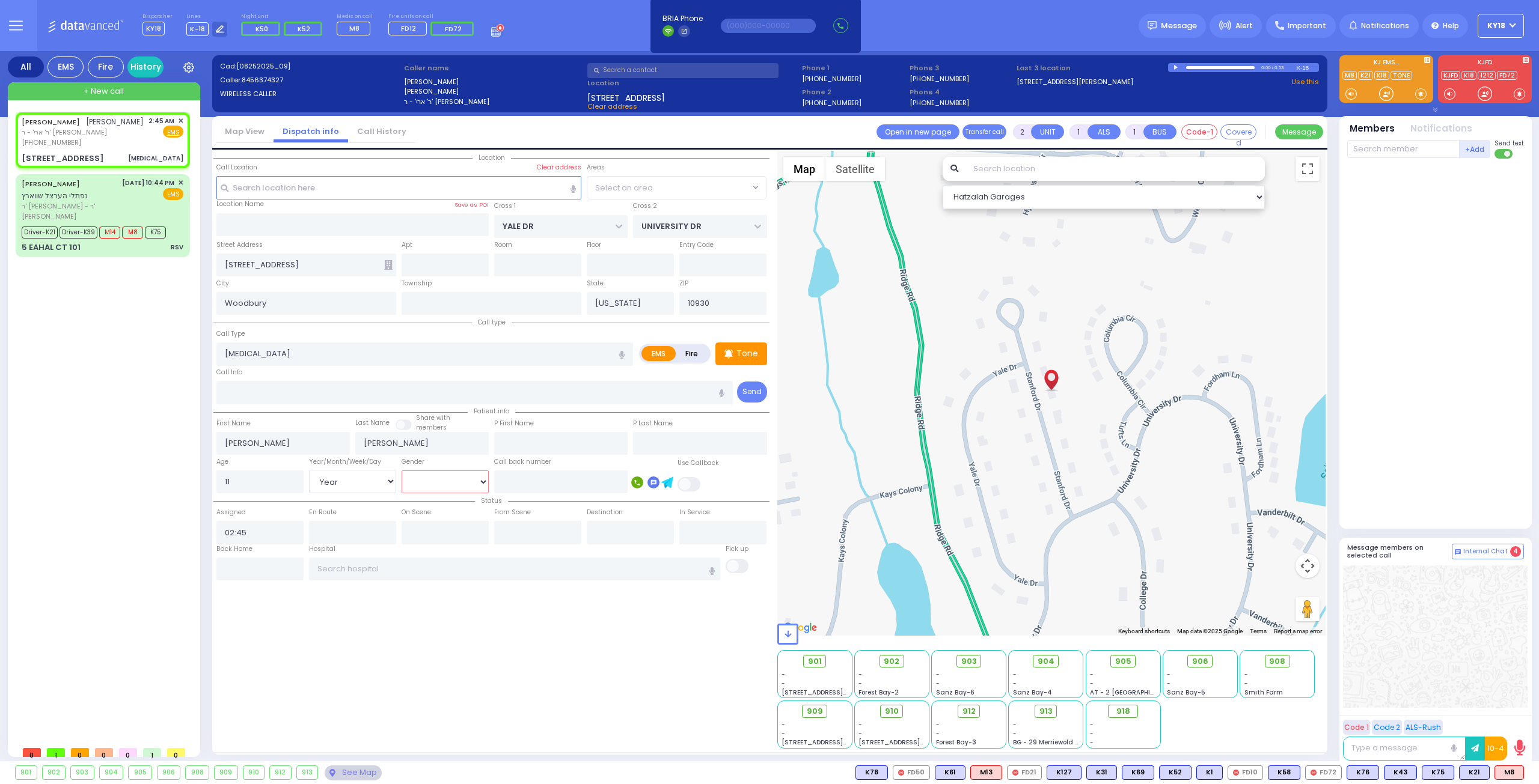
select select "[DEMOGRAPHIC_DATA]"
select select
select select "Hatzalah Garages"
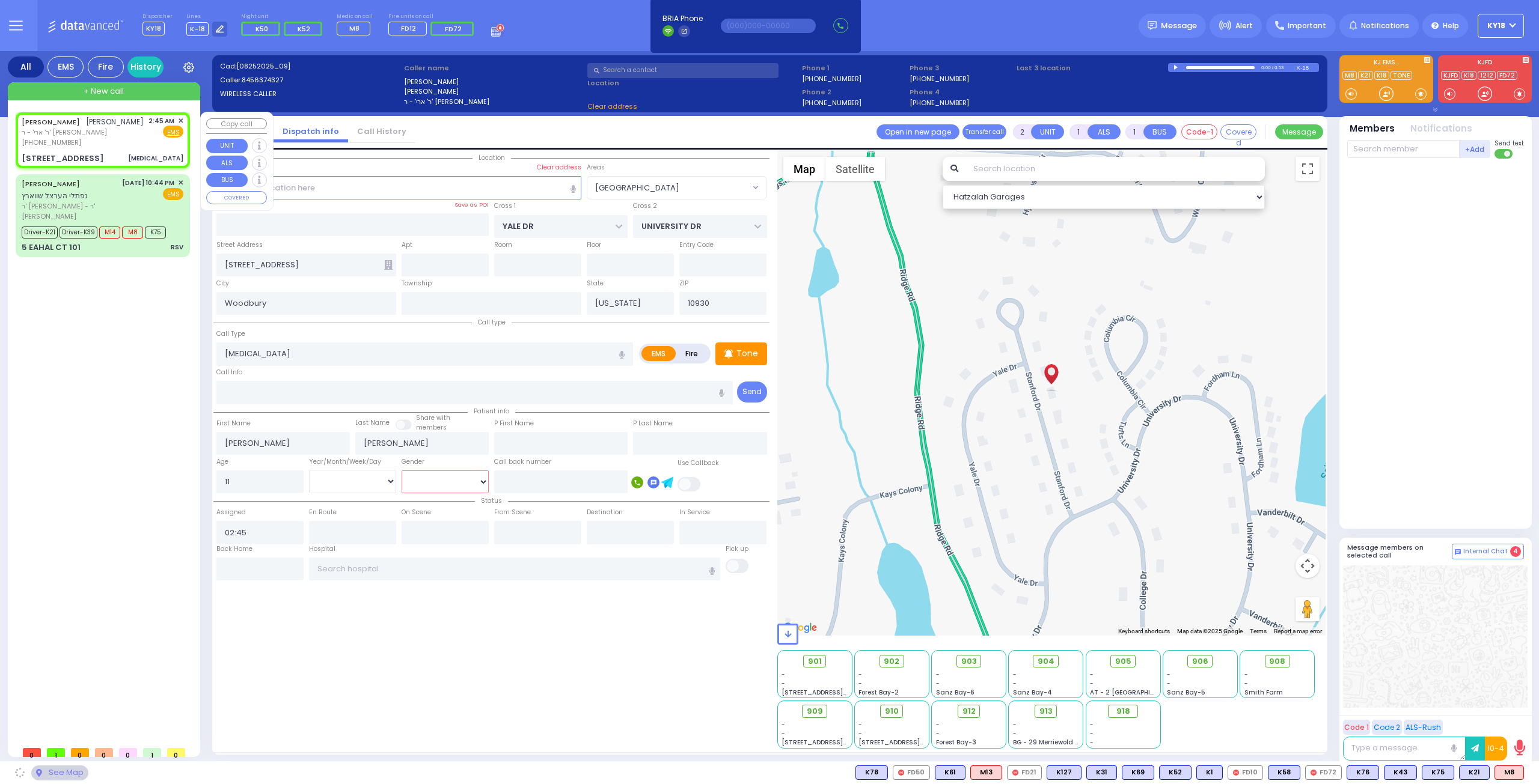
select select "[GEOGRAPHIC_DATA]"
drag, startPoint x: 105, startPoint y: 136, endPoint x: 113, endPoint y: 140, distance: 8.9
click at [105, 136] on div "[PERSON_NAME] [PERSON_NAME] ר' ארי' - ר' [PERSON_NAME] [PHONE_NUMBER] 2:45 AM ✕…" at bounding box center [103, 132] width 161 height 32
select select
radio input "true"
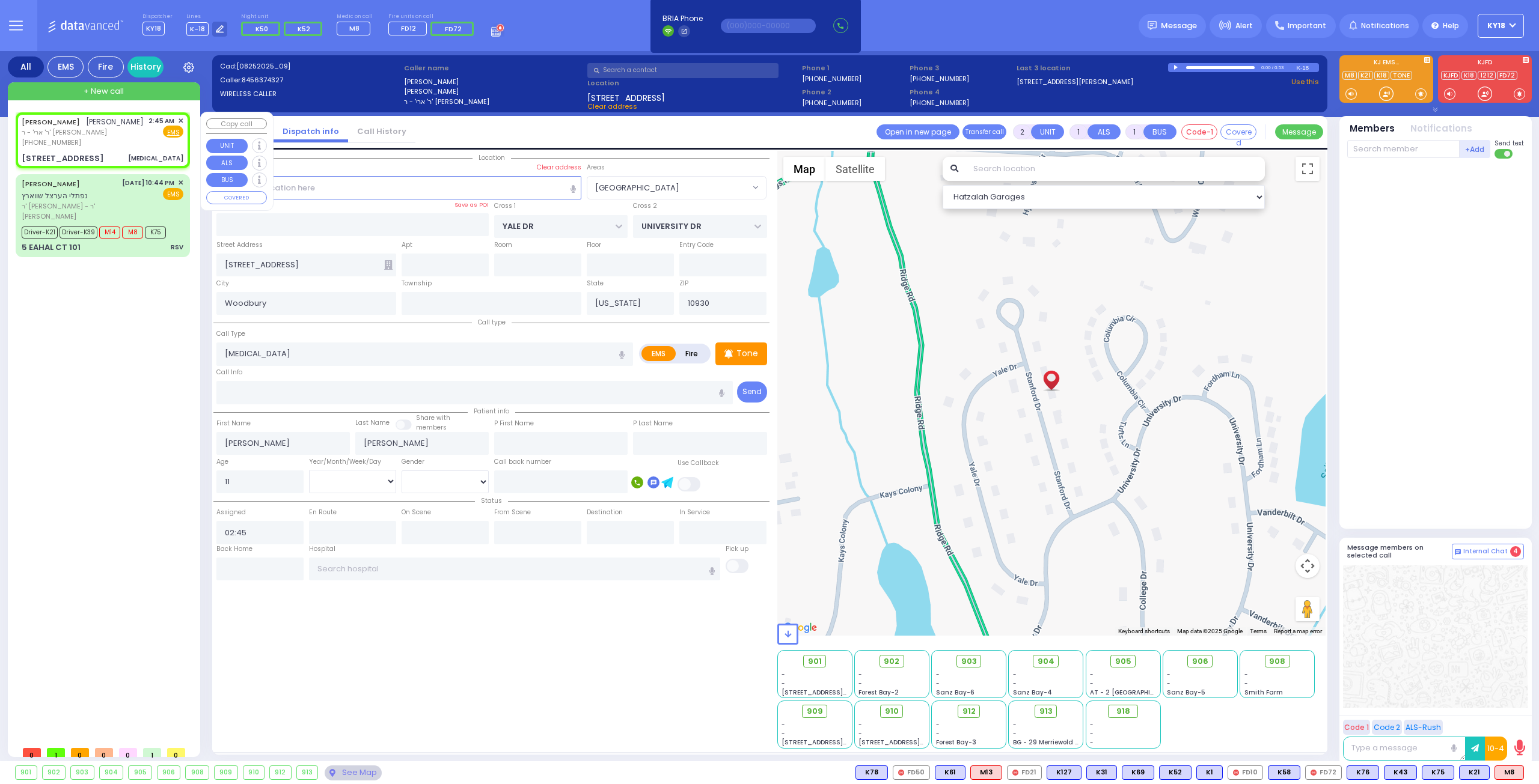
select select
select select "[DEMOGRAPHIC_DATA]"
select select "Hatzalah Garages"
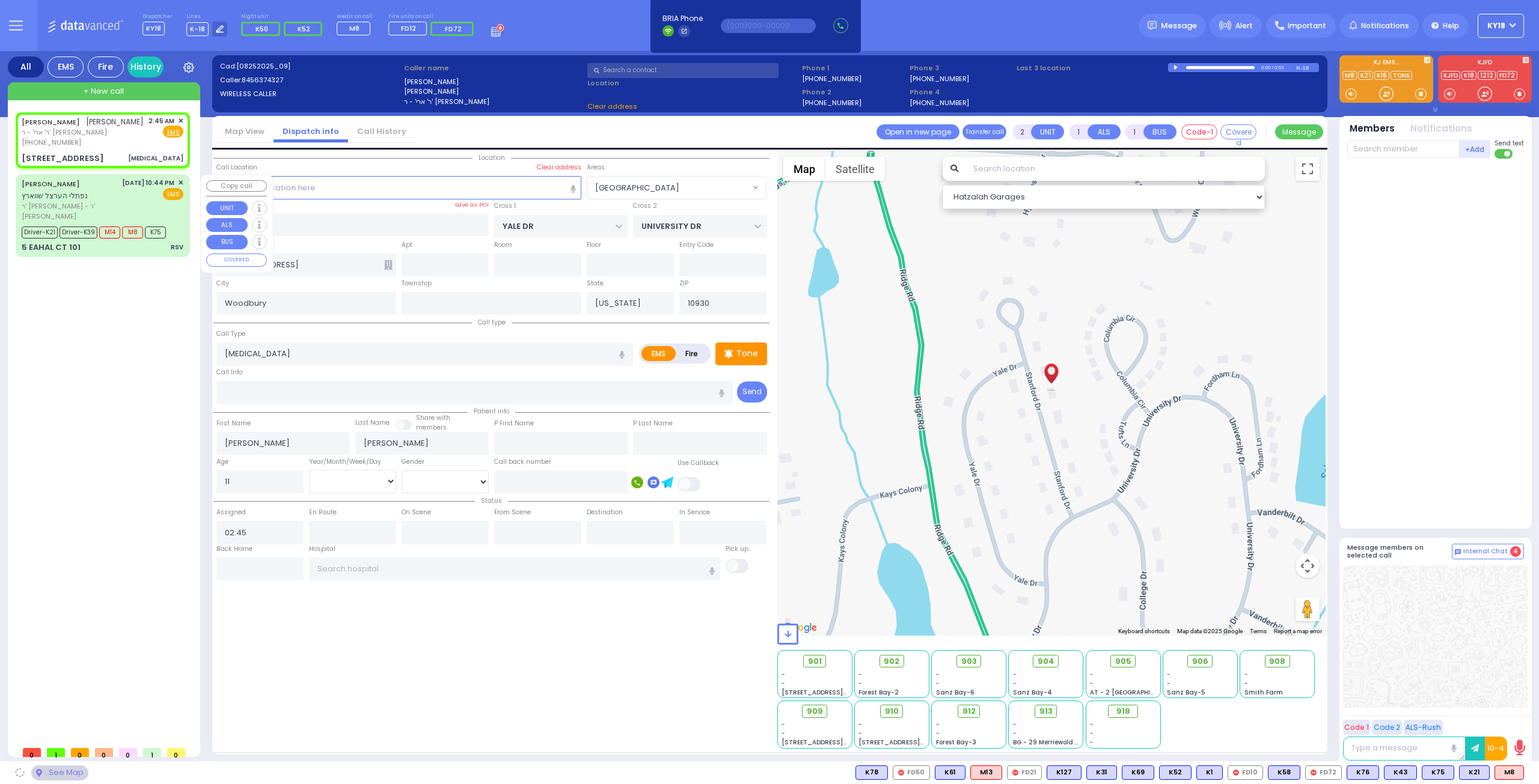
select select "[GEOGRAPHIC_DATA]"
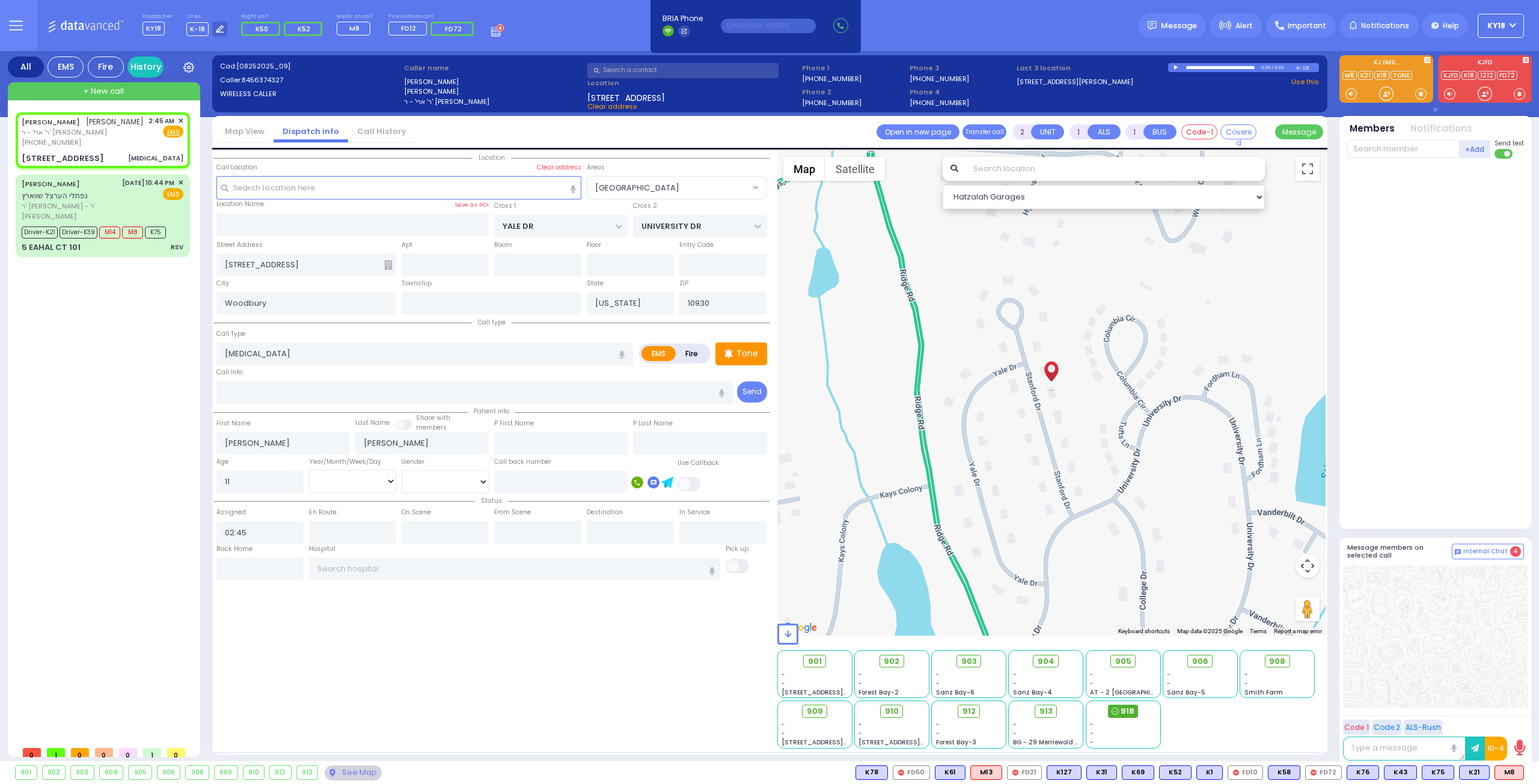
click at [1119, 708] on icon at bounding box center [1115, 712] width 7 height 7
select select
radio input "true"
select select
select select "[DEMOGRAPHIC_DATA]"
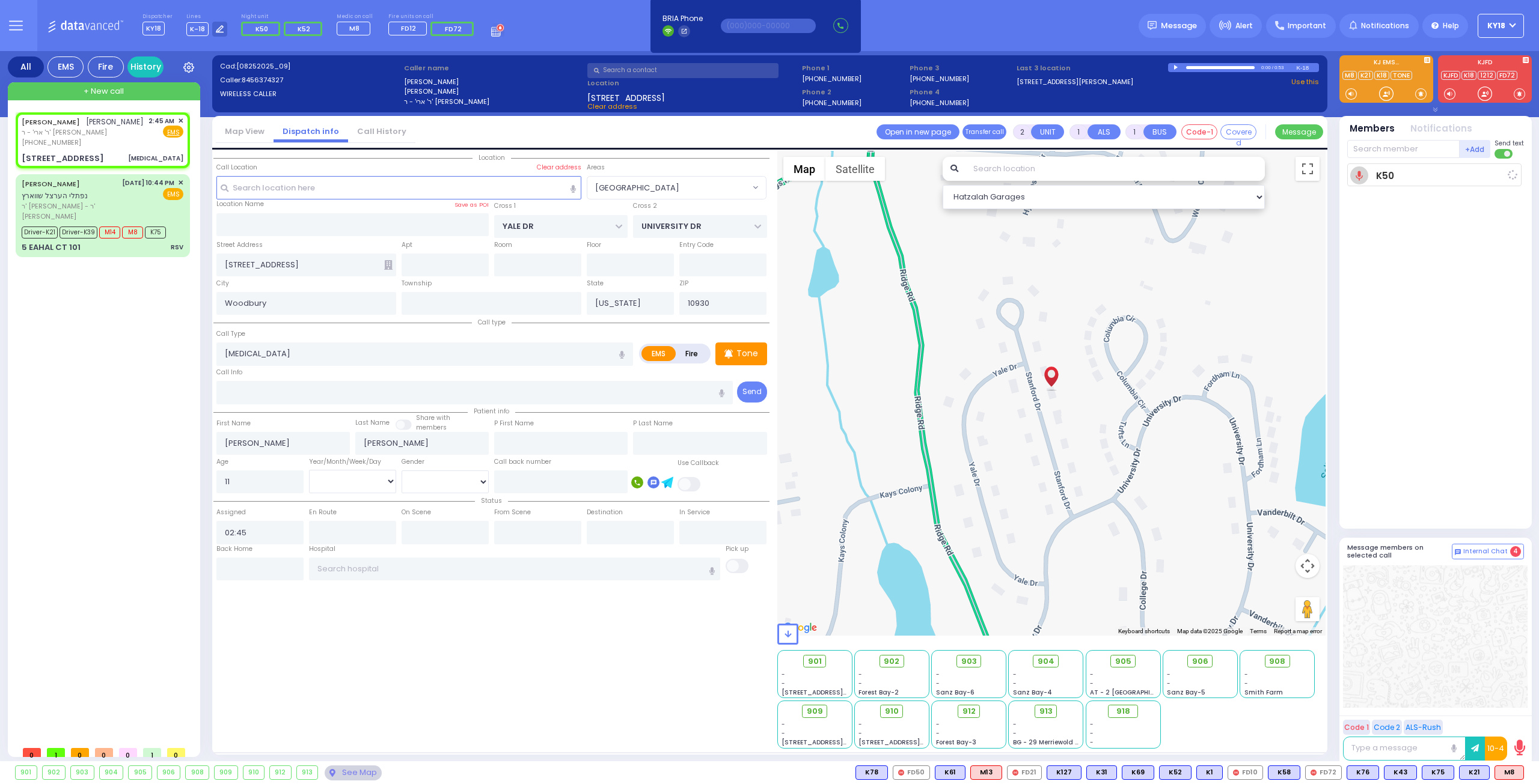
type input "02:46"
select select "Hatzalah Garages"
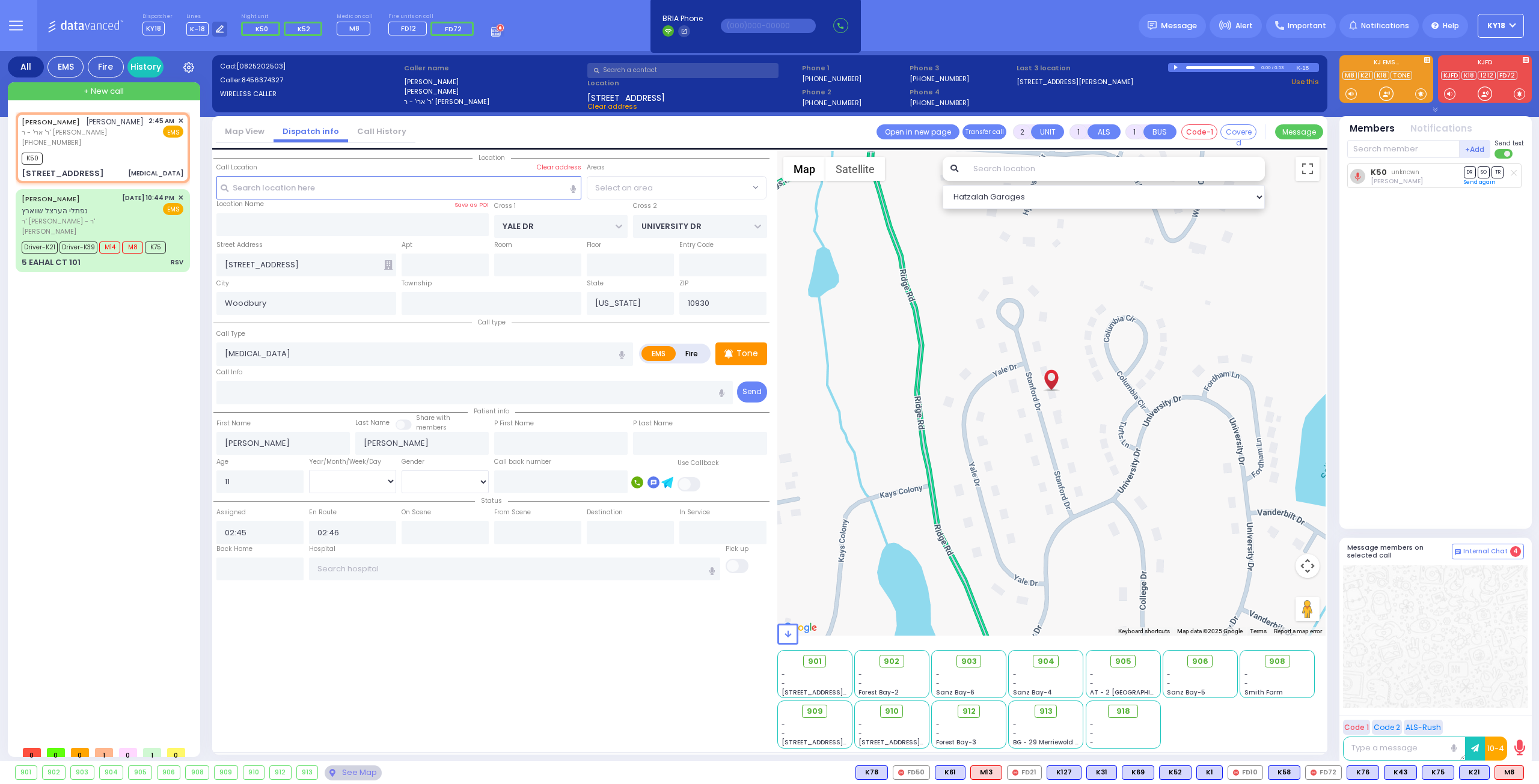
select select "[GEOGRAPHIC_DATA]"
select select
radio input "true"
select select
select select "[DEMOGRAPHIC_DATA]"
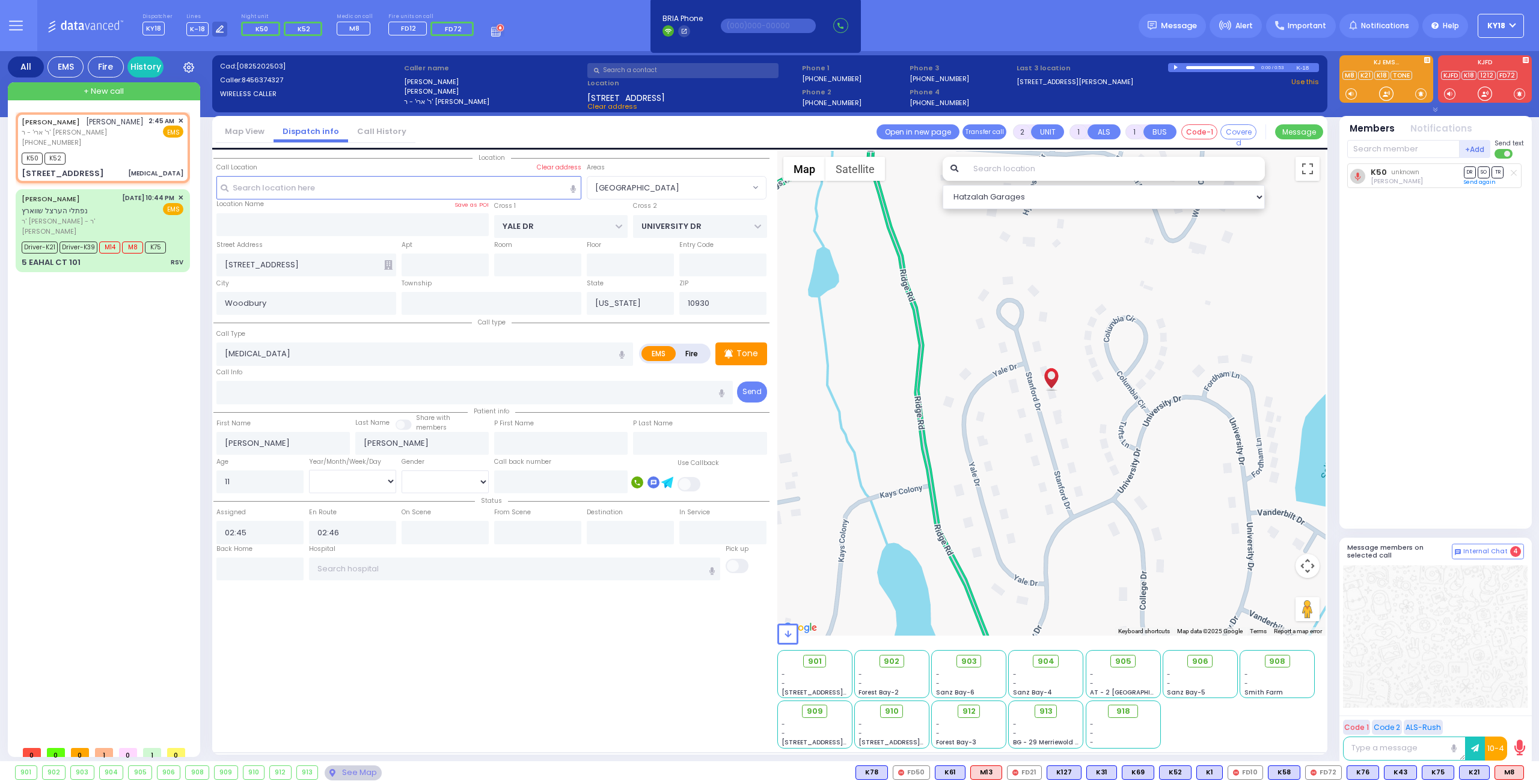
select select "Hatzalah Garages"
select select "[GEOGRAPHIC_DATA]"
click at [105, 217] on div "[PERSON_NAME] נפתלי הערצל [PERSON_NAME]" at bounding box center [70, 204] width 96 height 23
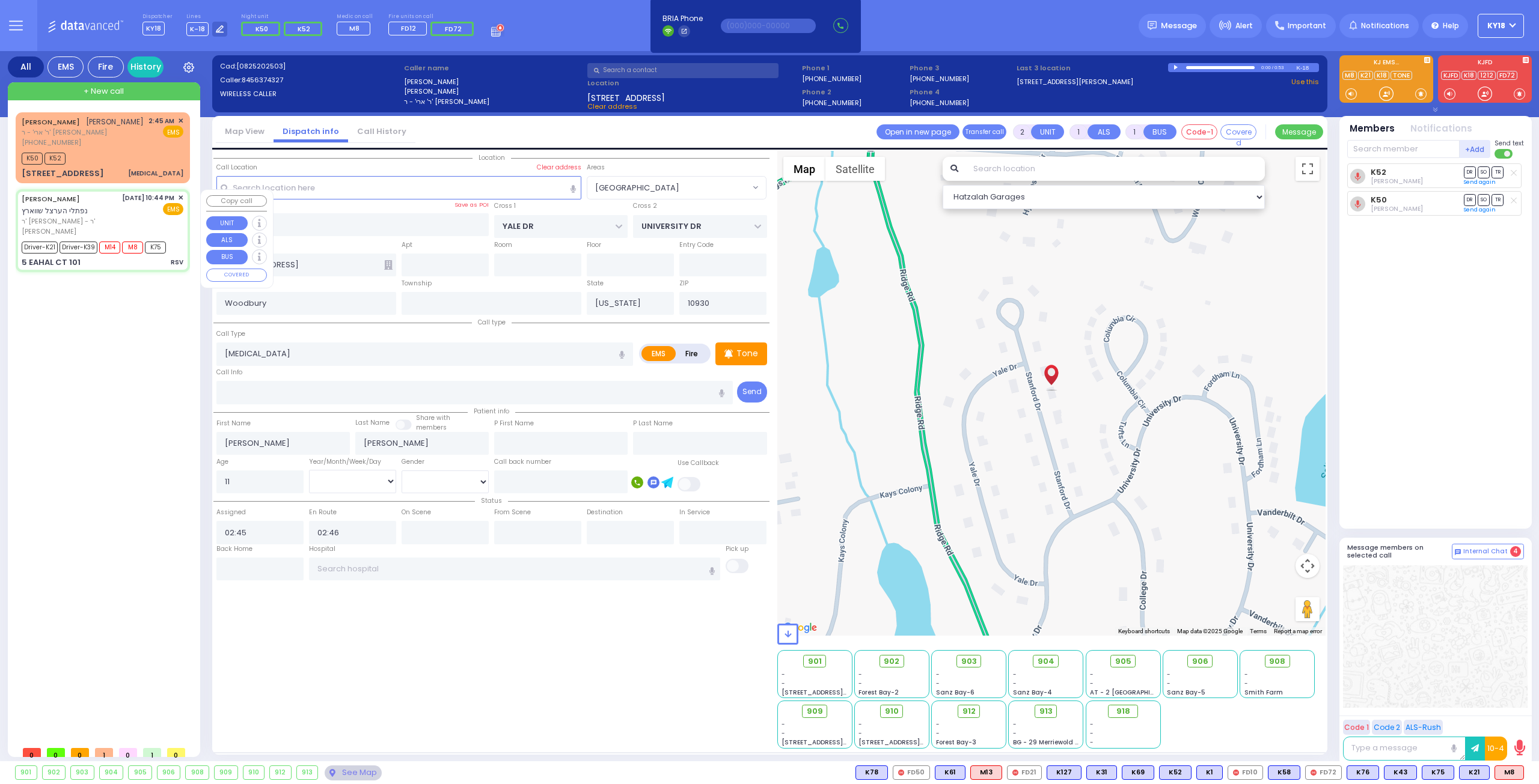
type input "6"
select select
type input "RSV"
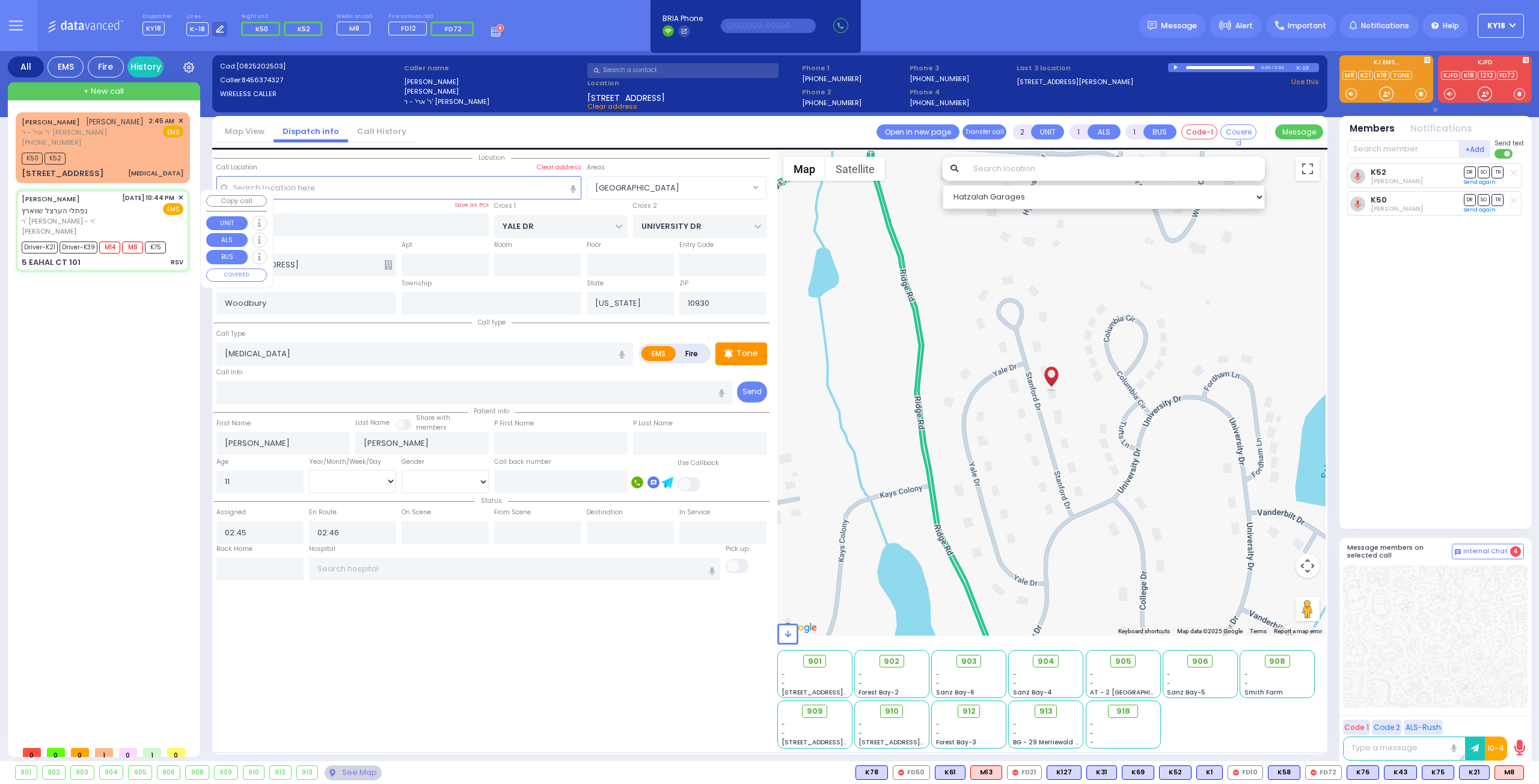
radio input "true"
type input "[PERSON_NAME]"
type input "Lipa"
type input "[PERSON_NAME]"
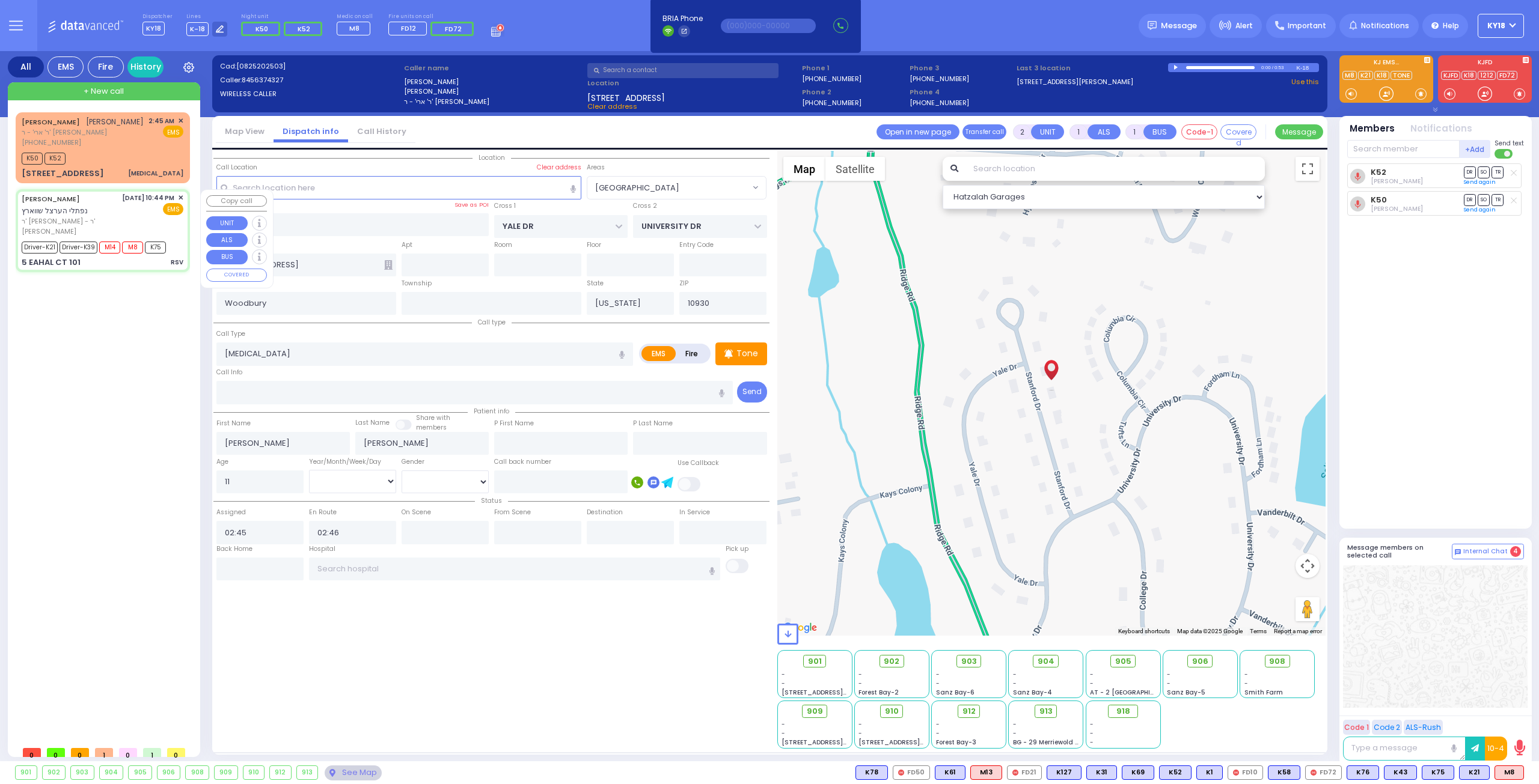
type input "4"
select select "Month"
select select "[DEMOGRAPHIC_DATA]"
type input "01:09"
type input "01:10"
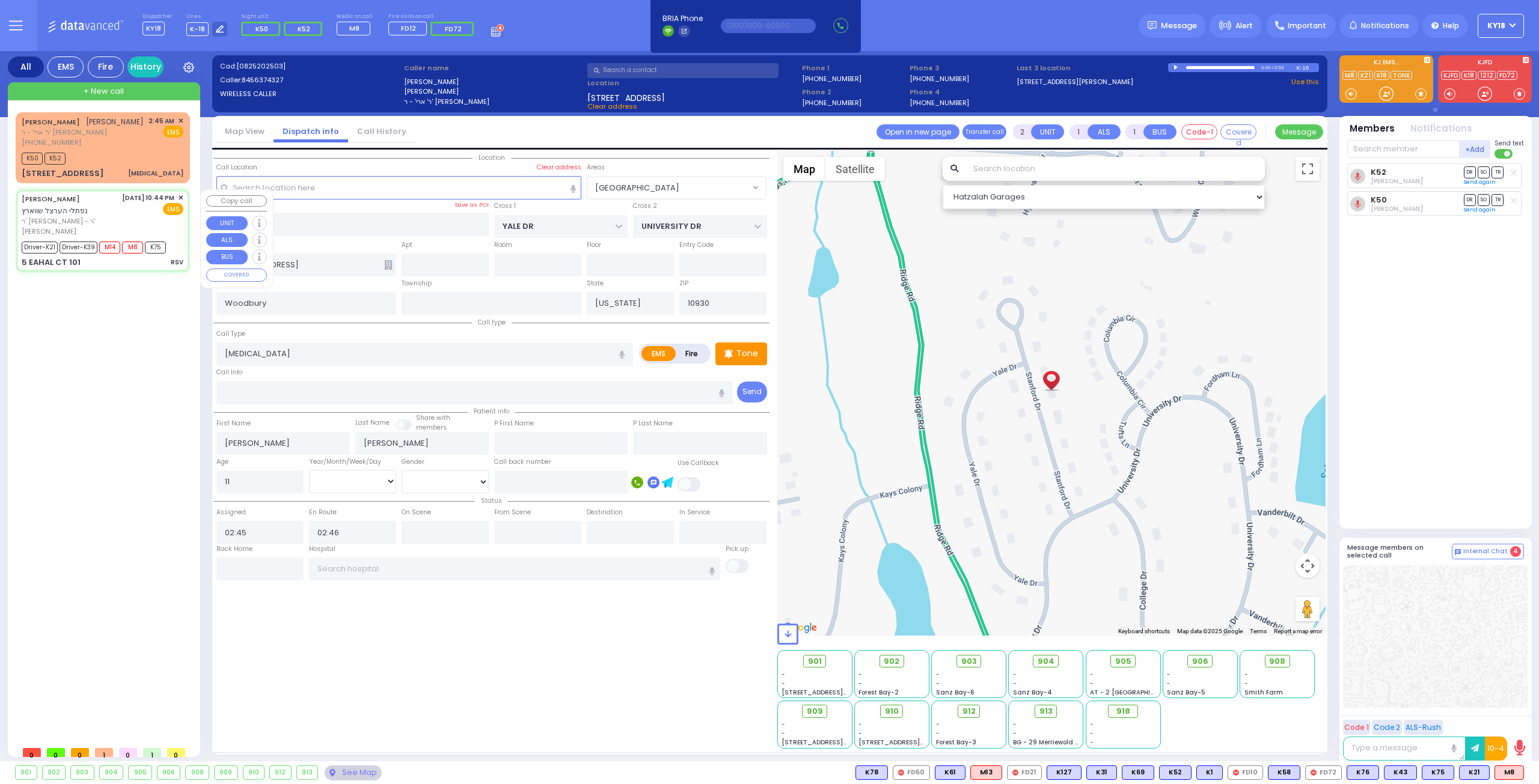
type input "01:12"
type input "01:30"
type input "02:15"
type input "02:45"
type input "[US_STATE][GEOGRAPHIC_DATA]- [GEOGRAPHIC_DATA] [STREET_ADDRESS][US_STATE]"
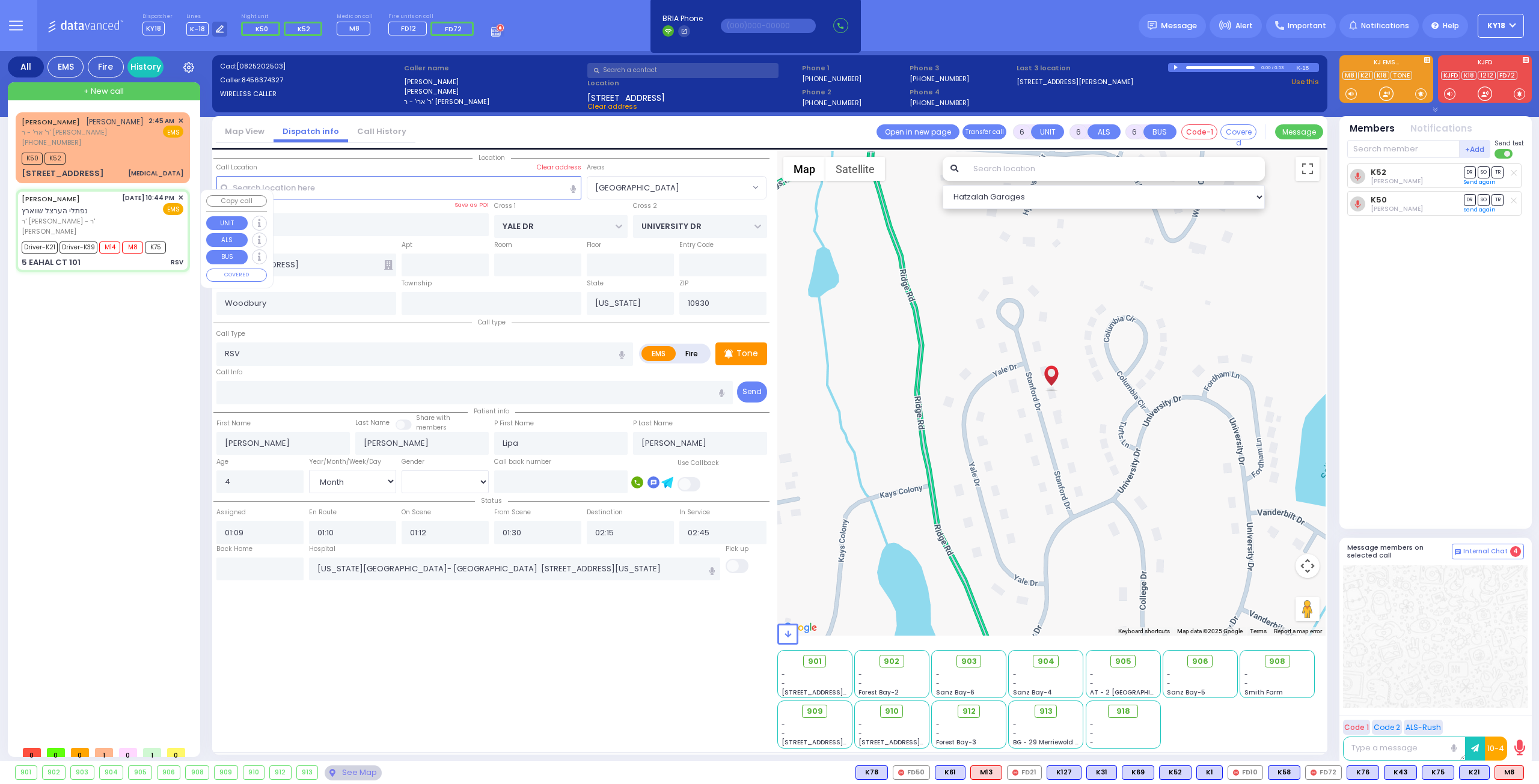
select select "Hatzalah Garages"
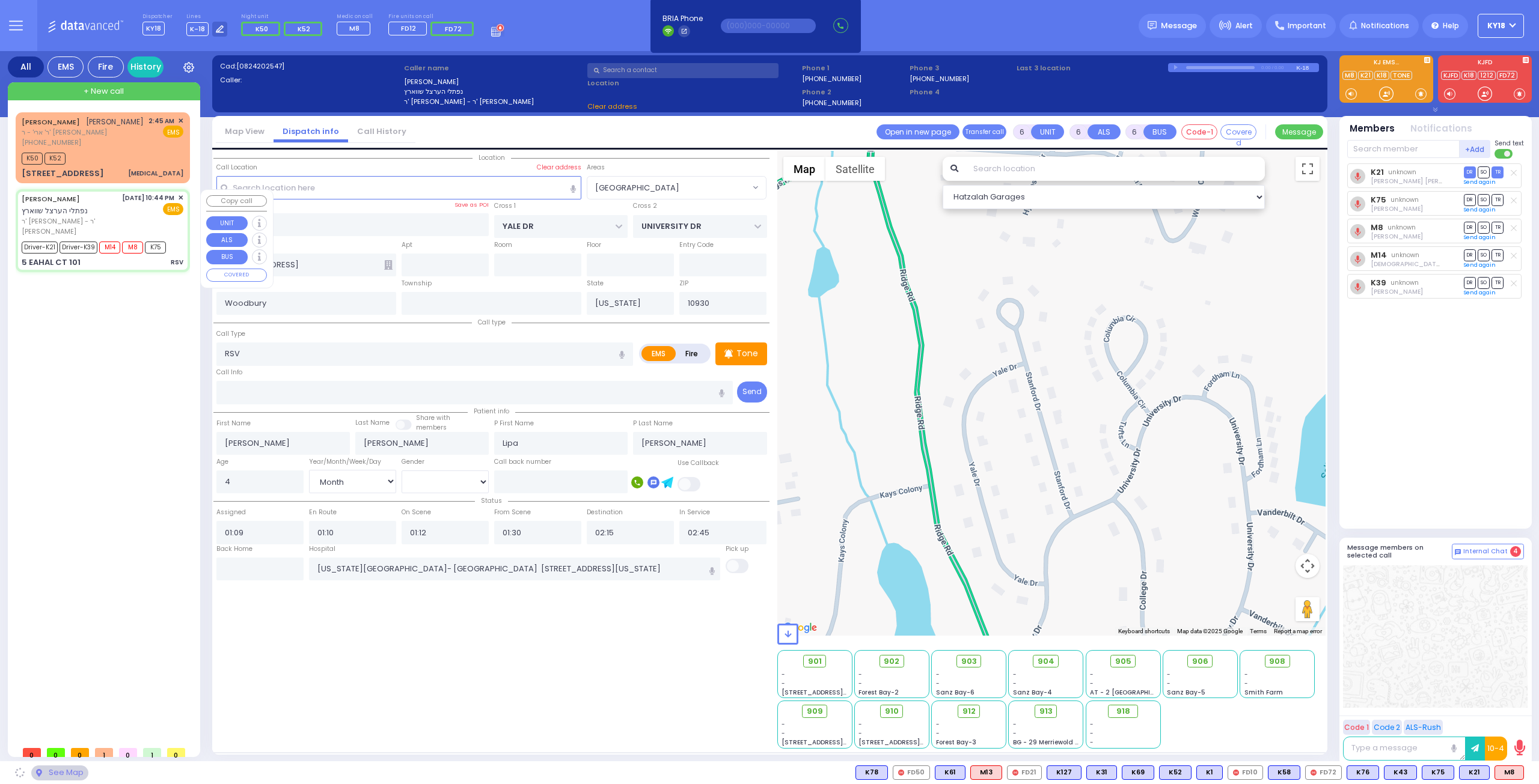
type input "[PERSON_NAME] COURT"
type input "GARFIELD RD"
type input "5 EAHAL CT"
type input "101"
type input "[PERSON_NAME]"
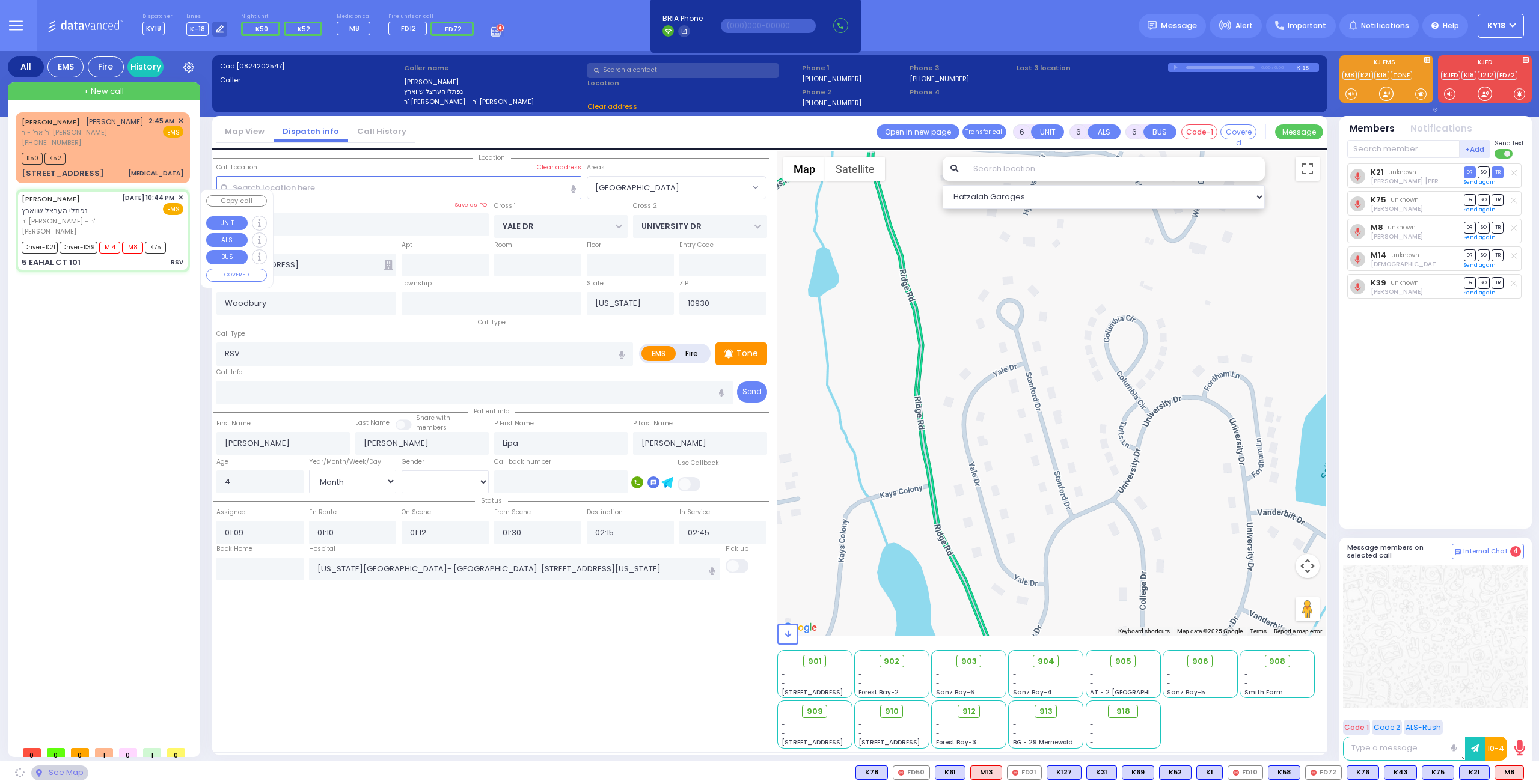
type input "10950"
select select "SECTION 1"
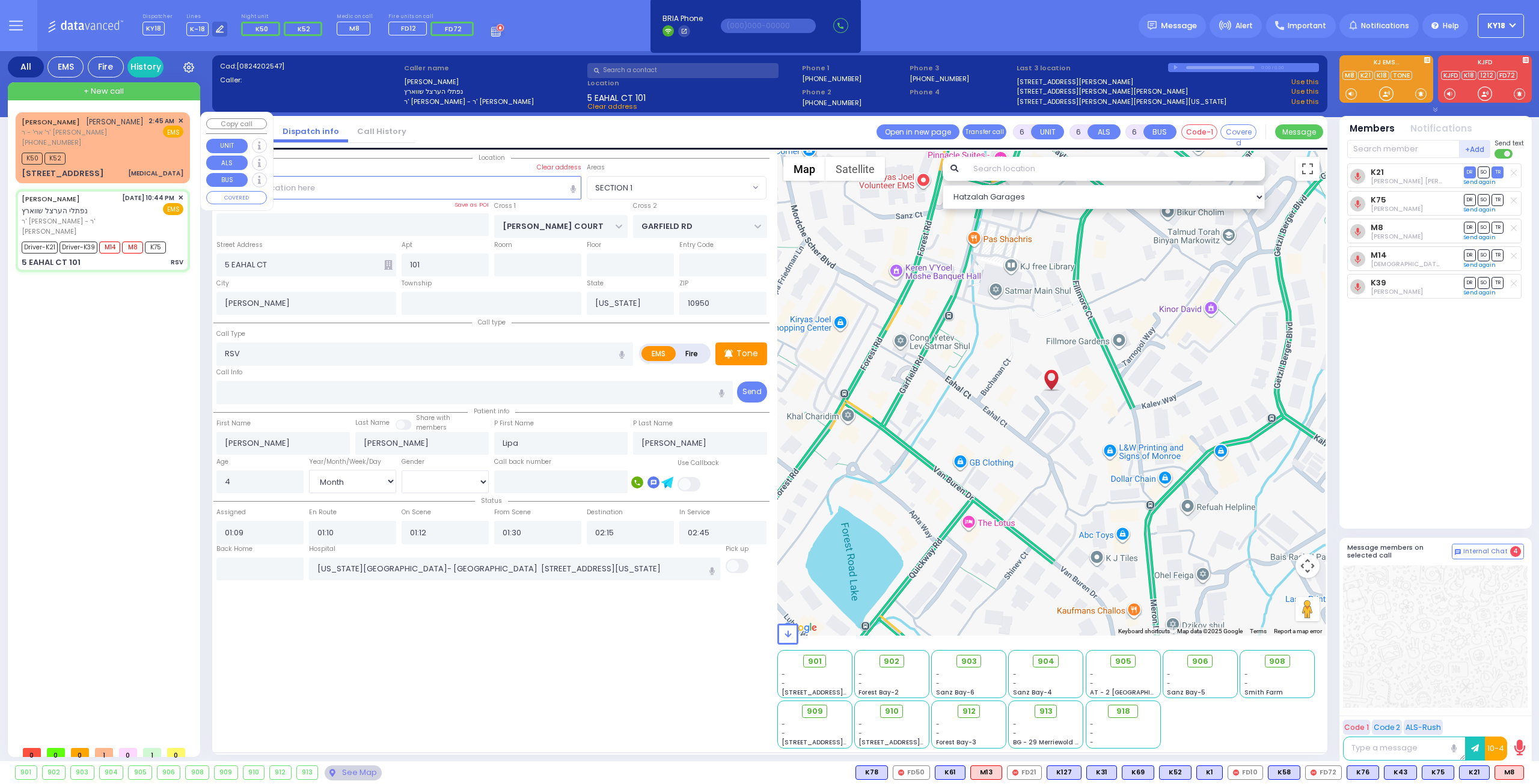
click at [145, 161] on div "K50 K52" at bounding box center [103, 157] width 161 height 15
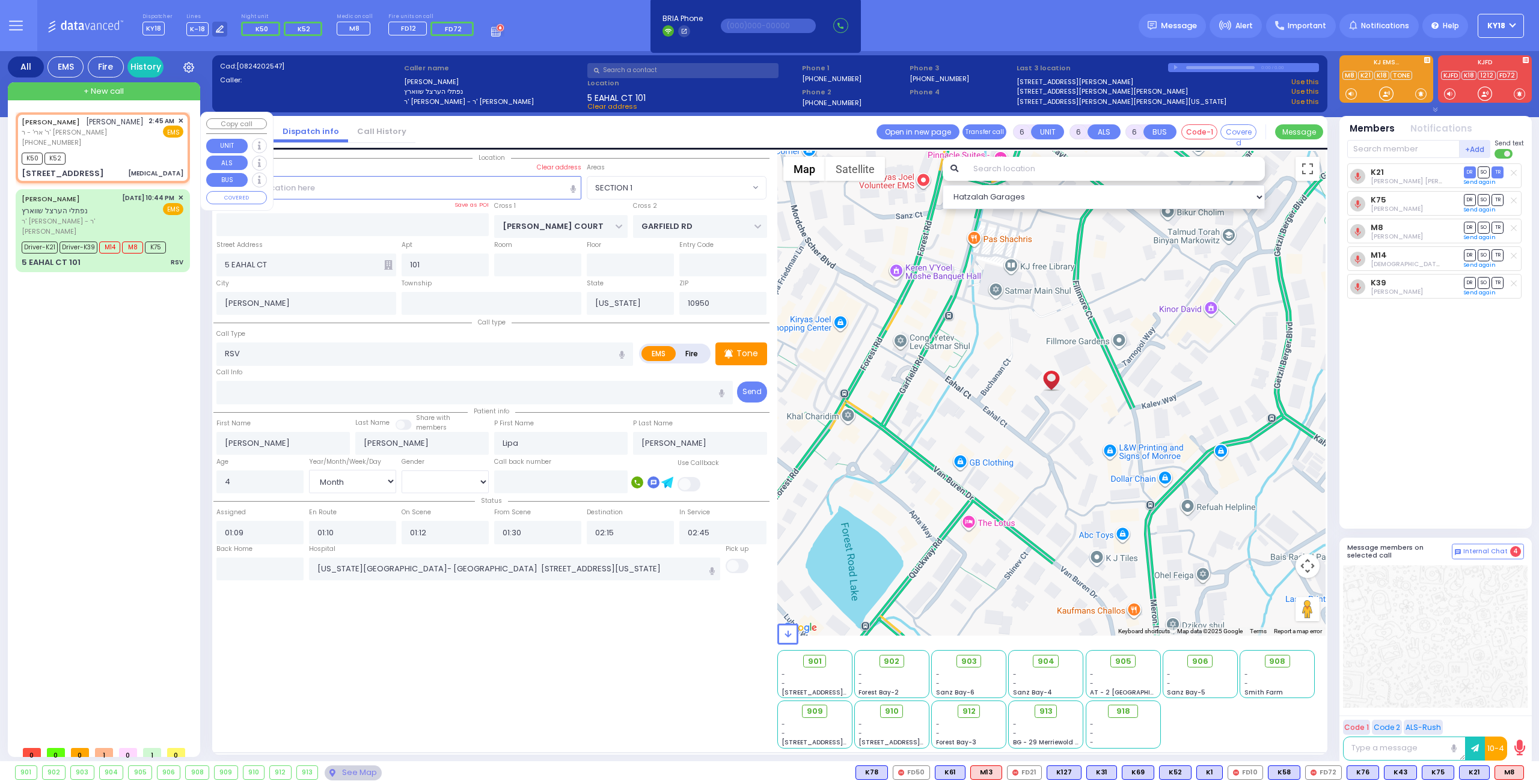
type input "2"
type input "1"
select select
type input "[MEDICAL_DATA]"
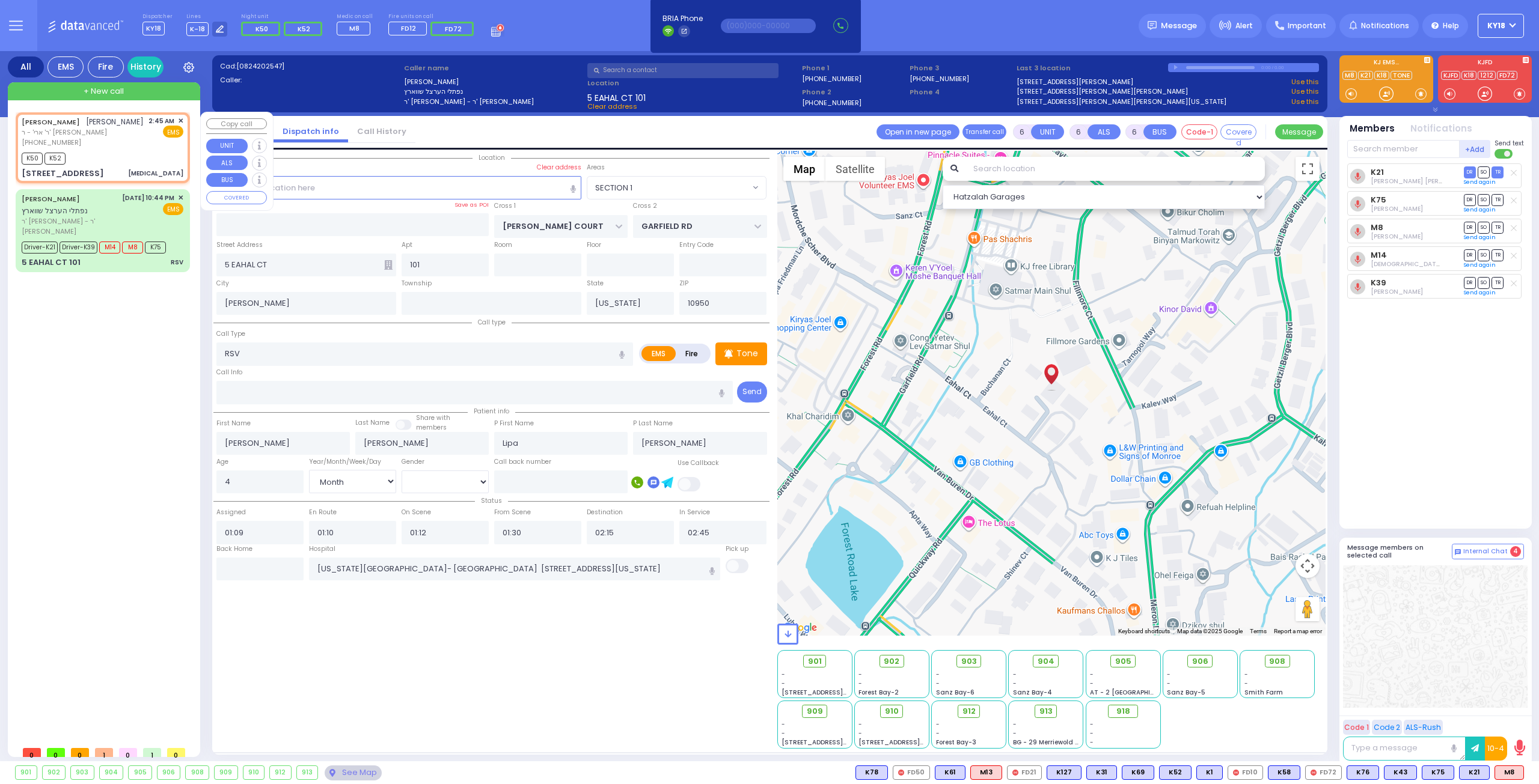
radio input "true"
type input "[PERSON_NAME]"
type input "11"
select select
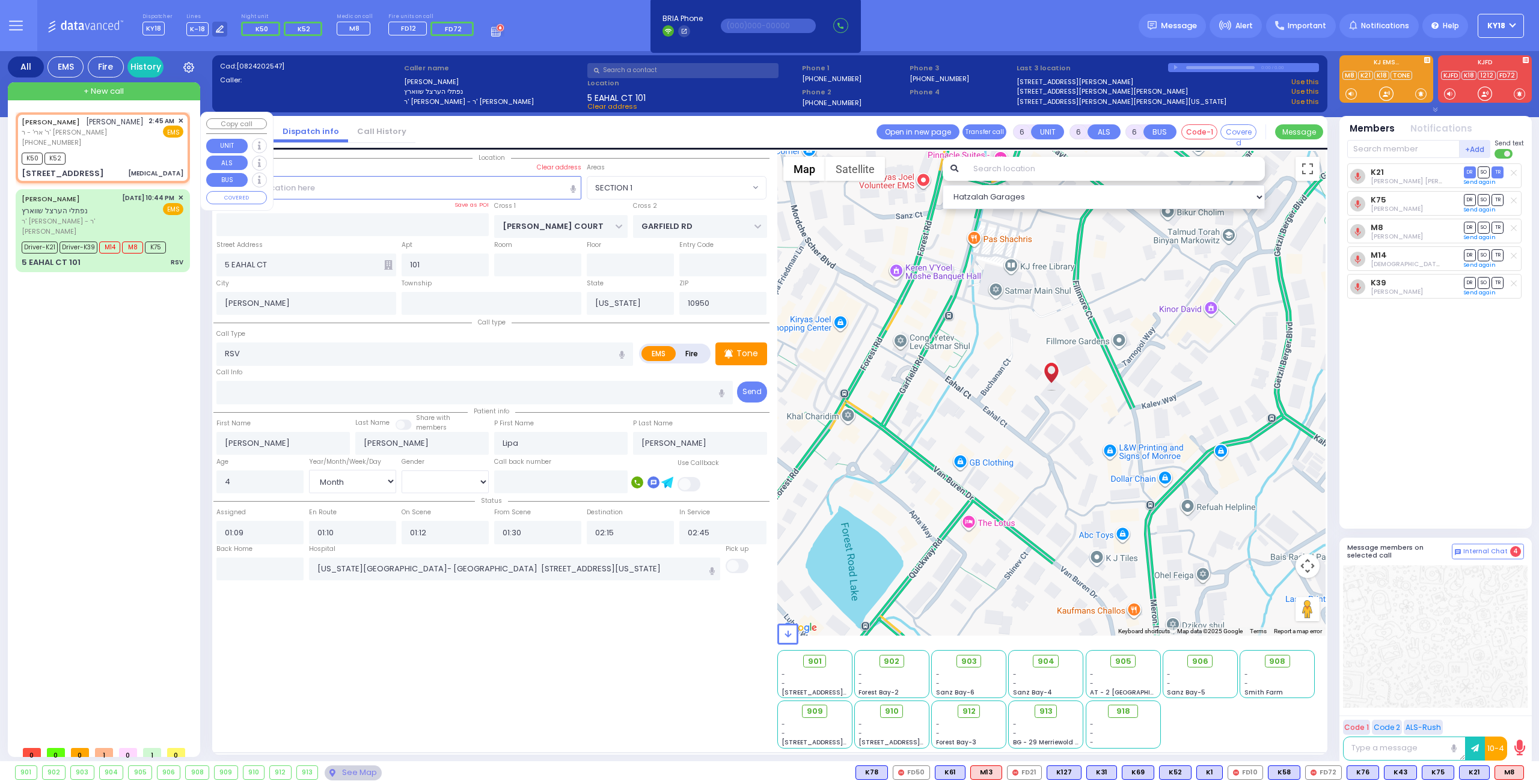
select select "[DEMOGRAPHIC_DATA]"
type input "02:45"
type input "02:46"
type input "YALE DR"
type input "UNIVERSITY DR"
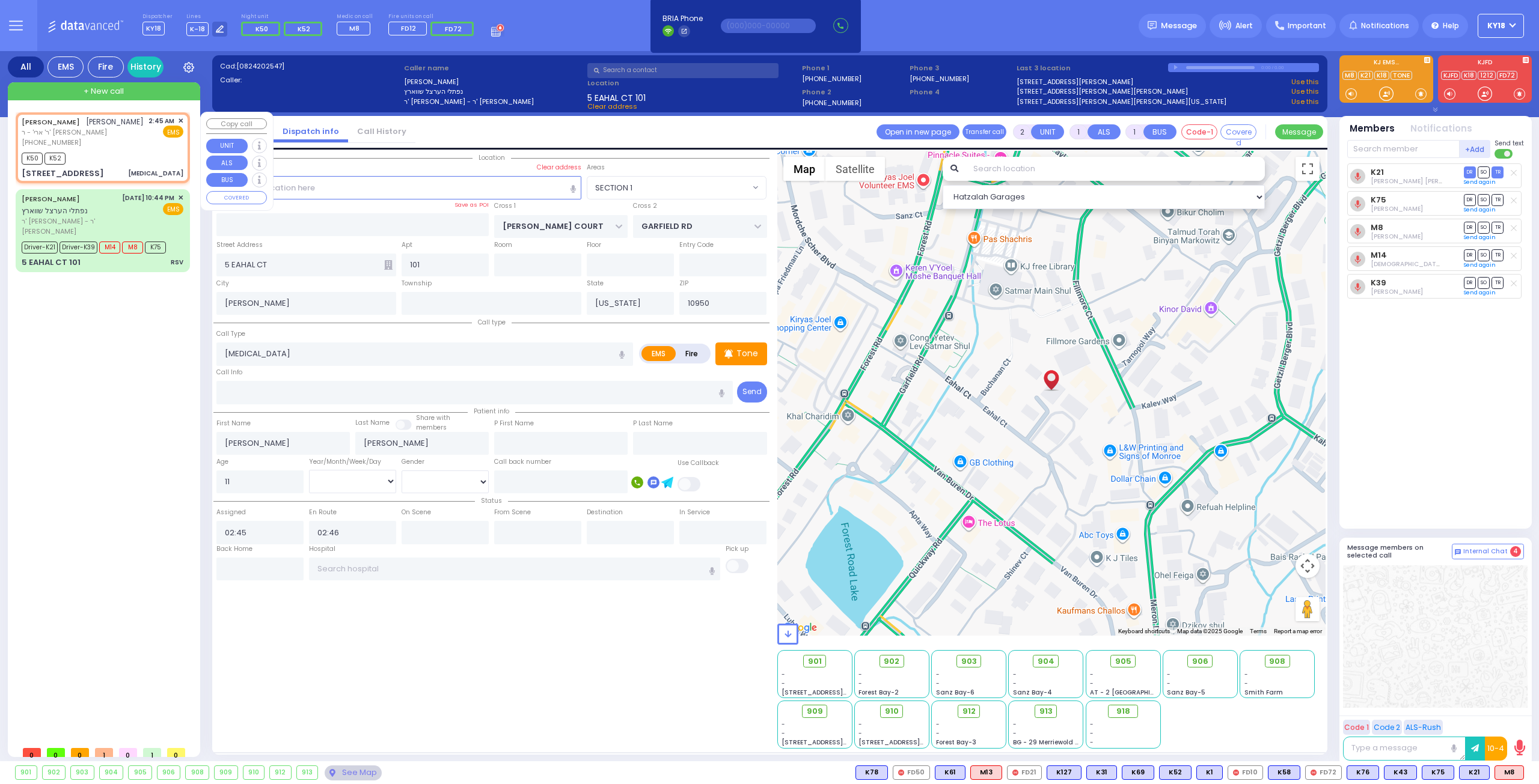
type input "[STREET_ADDRESS]"
type input "Woodbury"
type input "10930"
select select "[GEOGRAPHIC_DATA]"
select select "Hatzalah Garages"
